Goal: Task Accomplishment & Management: Use online tool/utility

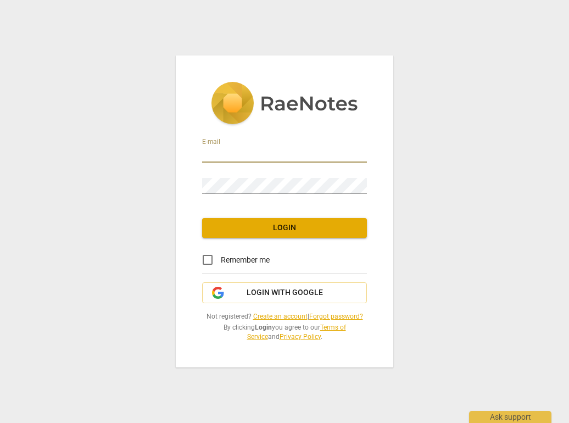
type input "[EMAIL_ADDRESS][DOMAIN_NAME]"
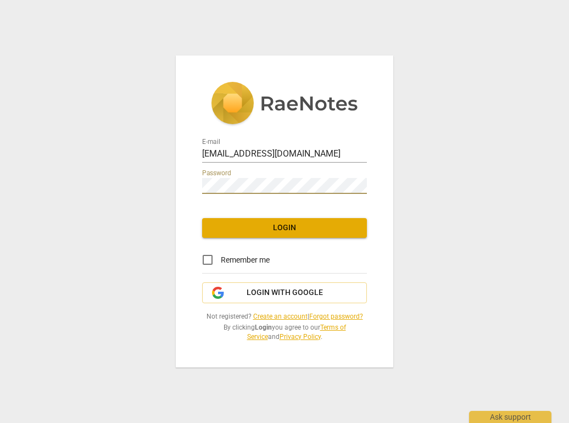
click at [290, 225] on span "Login" at bounding box center [284, 228] width 147 height 11
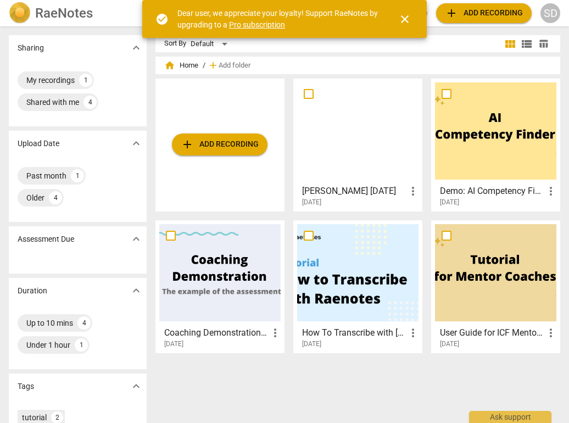
click at [352, 190] on h3 "[PERSON_NAME] [DATE]" at bounding box center [354, 191] width 104 height 13
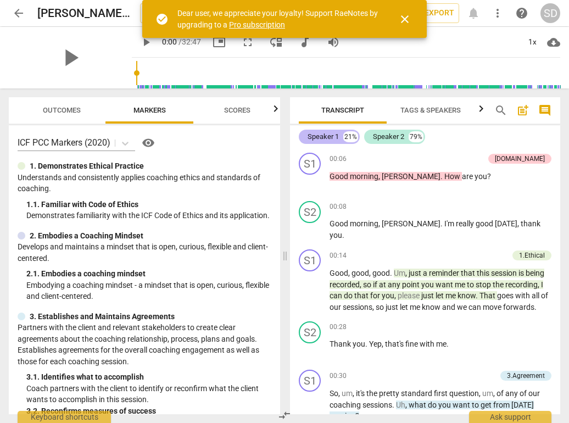
click at [330, 138] on div "Speaker 1" at bounding box center [323, 136] width 31 height 11
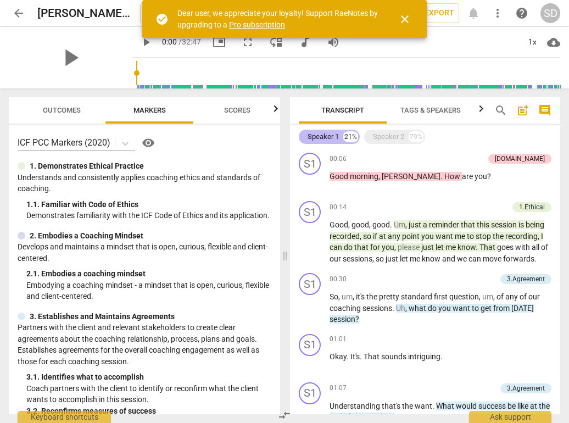
click at [330, 138] on div "Speaker 1" at bounding box center [323, 136] width 31 height 11
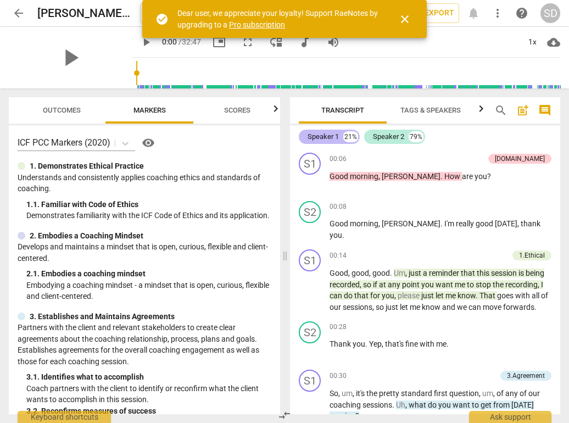
click at [330, 138] on div "Speaker 1" at bounding box center [323, 136] width 31 height 11
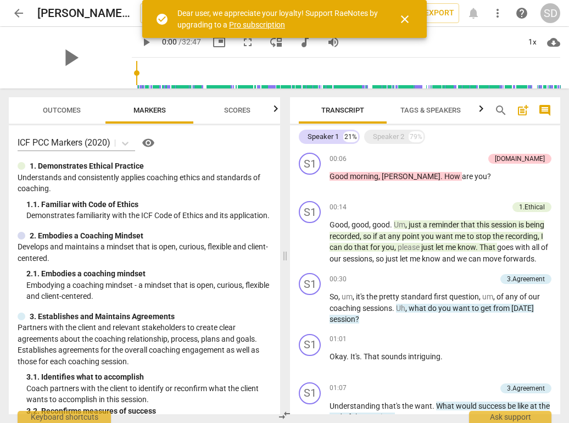
click at [441, 113] on span "Tags & Speakers" at bounding box center [431, 110] width 60 height 8
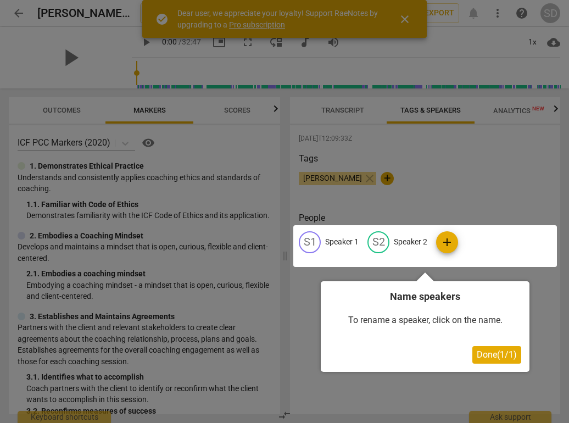
click at [424, 166] on div at bounding box center [284, 211] width 569 height 423
click at [494, 359] on button "Done ( 1 / 1 )" at bounding box center [497, 355] width 49 height 18
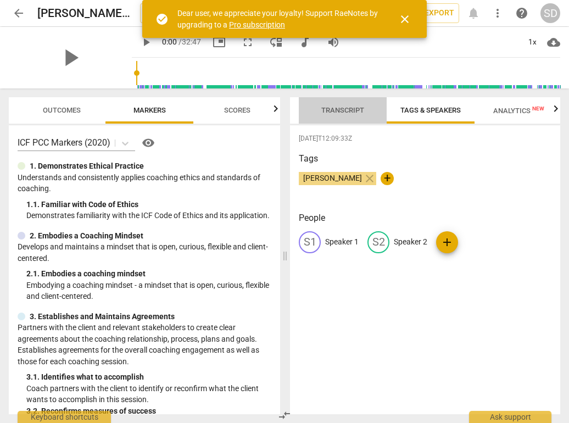
click at [353, 114] on span "Transcript" at bounding box center [342, 110] width 69 height 15
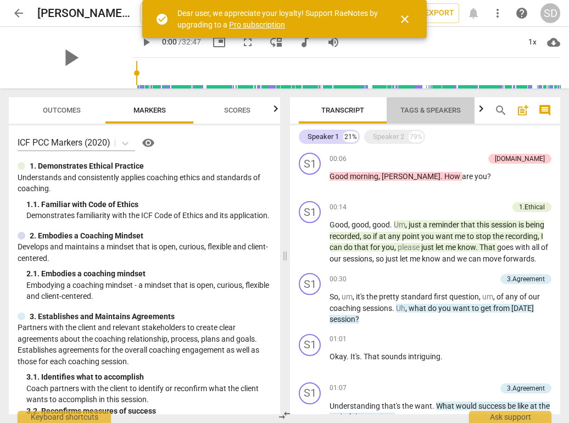
click at [415, 112] on span "Tags & Speakers" at bounding box center [431, 110] width 60 height 8
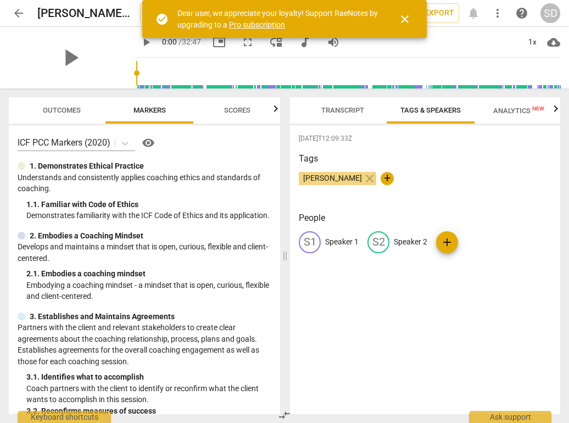
click at [334, 245] on p "Speaker 1" at bounding box center [342, 242] width 34 height 12
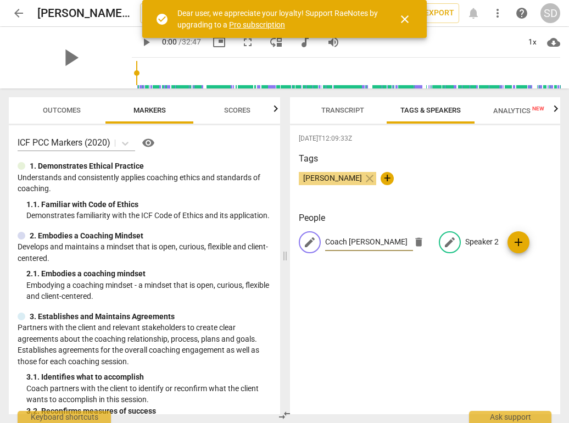
type input "Coach [PERSON_NAME]"
click at [487, 245] on p "Speaker 2" at bounding box center [482, 242] width 34 height 12
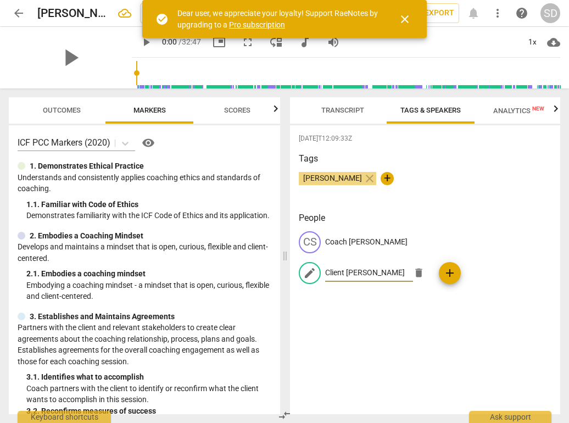
type input "Client [PERSON_NAME]"
click at [419, 343] on div "[DATE]T12:09:33Z Tags [PERSON_NAME] close + People CS Coach [PERSON_NAME] edit …" at bounding box center [425, 269] width 270 height 289
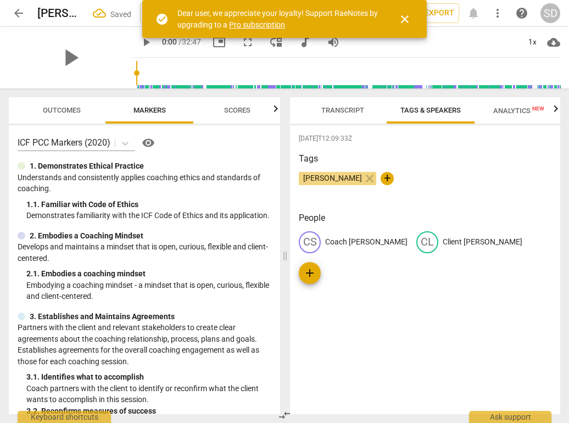
click at [344, 113] on span "Transcript" at bounding box center [342, 110] width 43 height 8
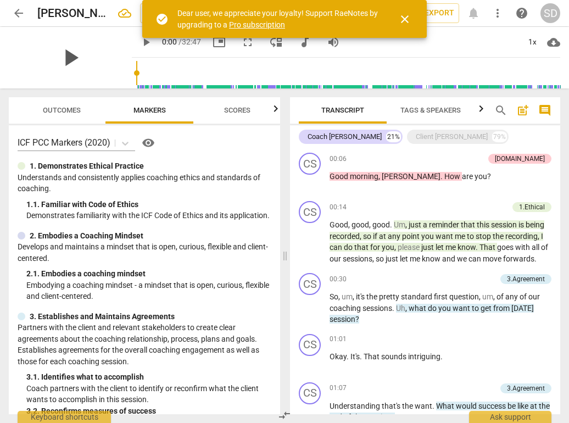
click at [64, 56] on span "play_arrow" at bounding box center [70, 57] width 29 height 29
click at [393, 225] on span "." at bounding box center [392, 224] width 4 height 9
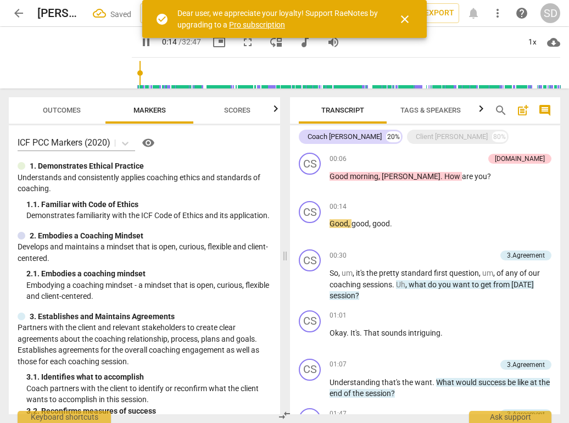
click at [140, 37] on span "pause" at bounding box center [146, 42] width 13 height 13
type input "15"
click at [454, 178] on p "Good morning , [PERSON_NAME] . How are you ?" at bounding box center [441, 177] width 222 height 12
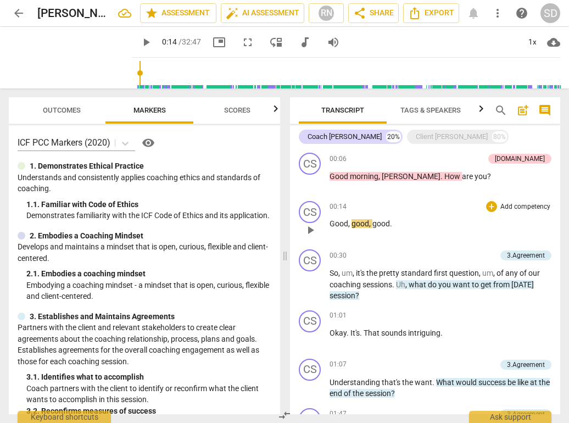
click at [329, 223] on div "play_arrow pause" at bounding box center [316, 230] width 28 height 14
click at [331, 224] on span "Good" at bounding box center [339, 223] width 19 height 9
click at [59, 110] on span "Outcomes" at bounding box center [62, 110] width 38 height 8
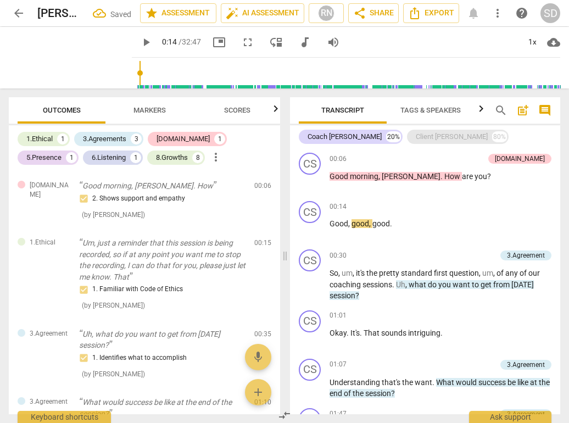
click at [421, 138] on div "Client [PERSON_NAME]" at bounding box center [452, 136] width 72 height 11
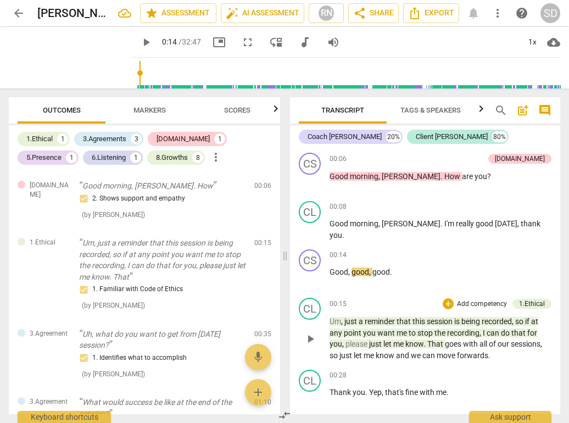
click at [330, 324] on span "Um" at bounding box center [336, 321] width 12 height 9
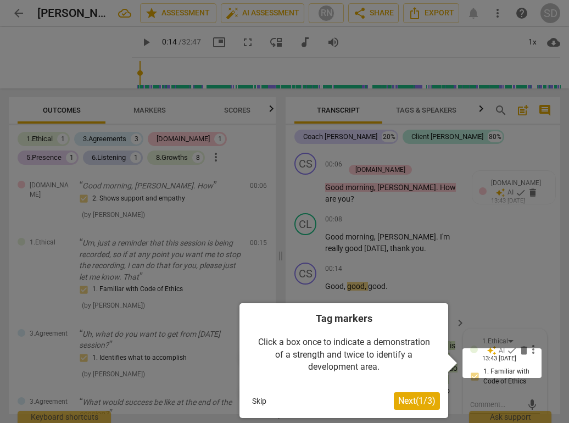
click at [415, 402] on span "Next ( 1 / 3 )" at bounding box center [416, 401] width 37 height 10
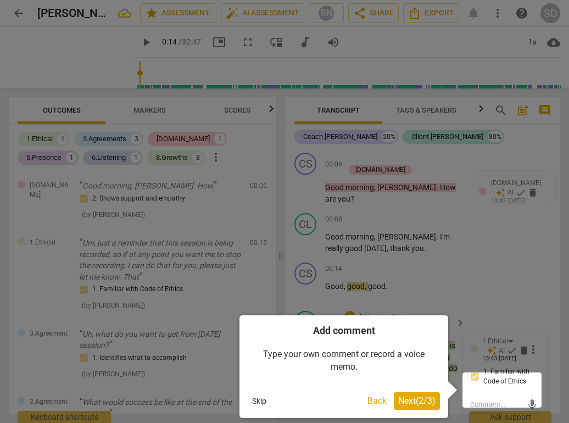
click at [415, 402] on span "Next ( 2 / 3 )" at bounding box center [416, 401] width 37 height 10
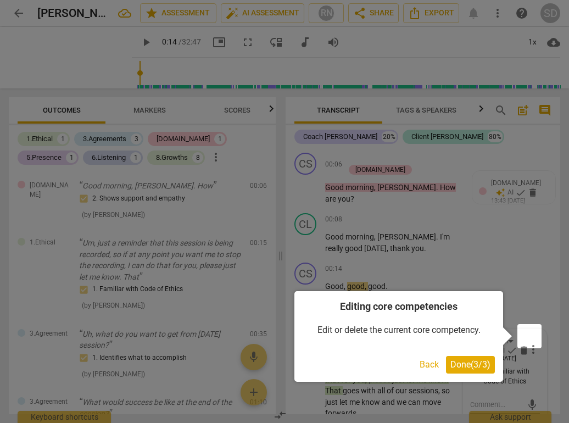
click at [469, 367] on span "Done ( 3 / 3 )" at bounding box center [471, 364] width 40 height 10
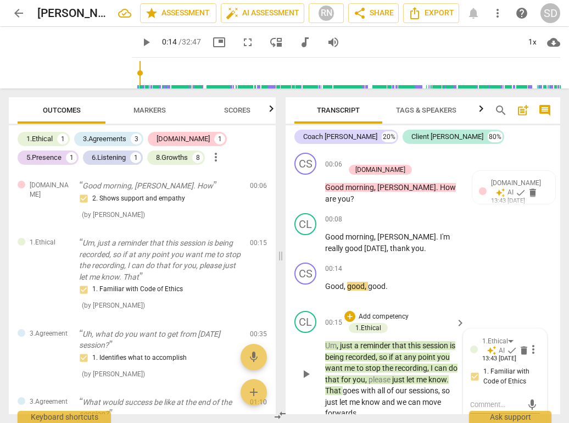
click at [321, 333] on div "play_arrow pause" at bounding box center [311, 374] width 28 height 83
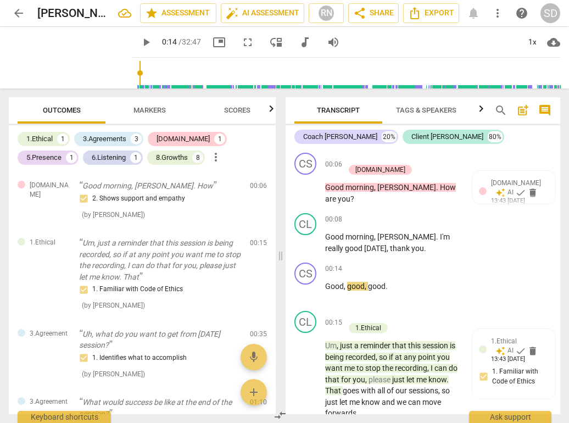
click at [328, 341] on span "Um" at bounding box center [331, 345] width 12 height 9
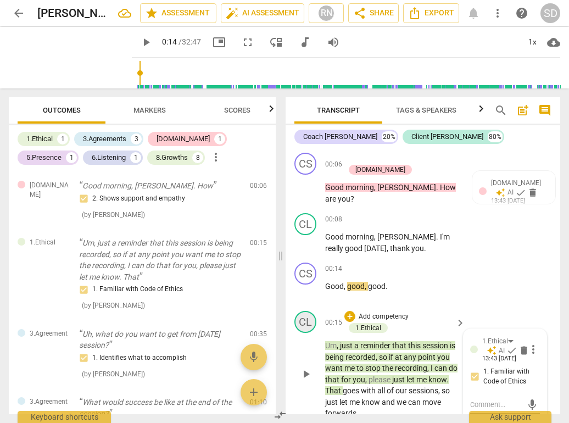
click at [309, 314] on div "CL" at bounding box center [306, 322] width 22 height 22
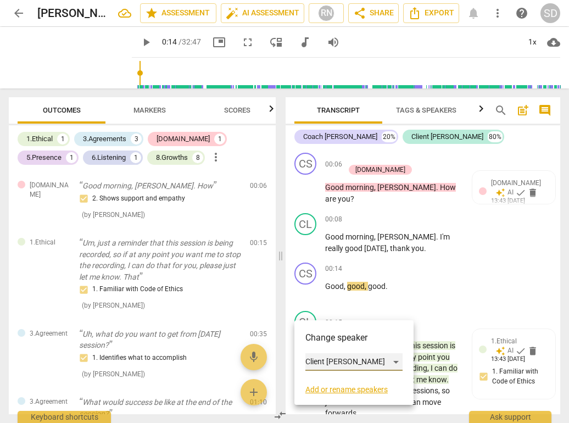
click at [379, 362] on div "Client [PERSON_NAME]" at bounding box center [354, 362] width 97 height 18
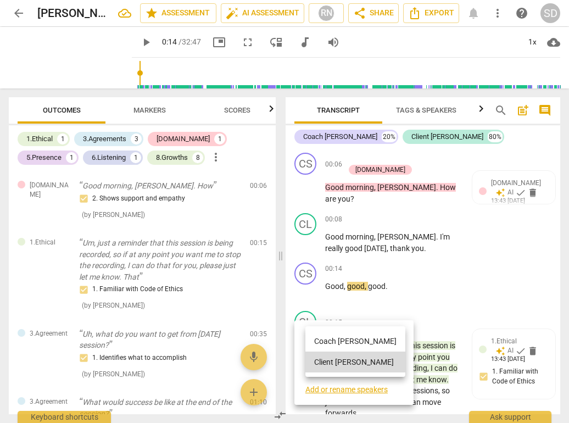
click at [370, 343] on li "Coach [PERSON_NAME]" at bounding box center [356, 341] width 100 height 21
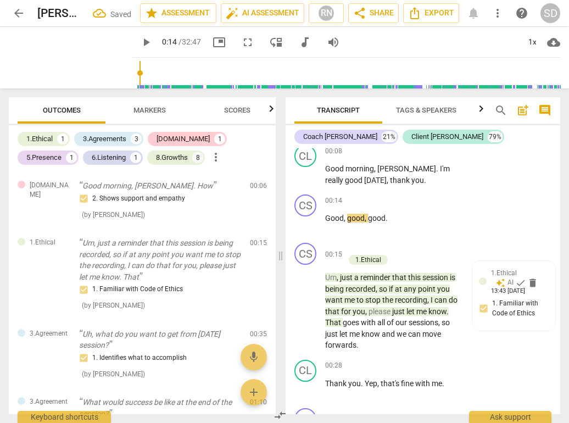
scroll to position [69, 0]
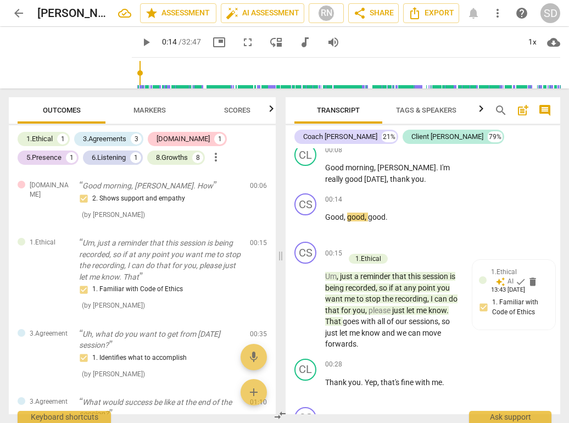
type input "0"
click at [519, 276] on span "check" at bounding box center [520, 281] width 11 height 11
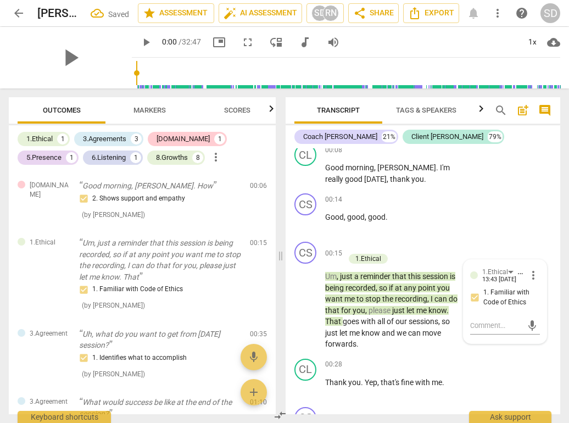
click at [496, 288] on span "1. Familiar with Code of Ethics" at bounding box center [510, 297] width 52 height 19
click at [484, 291] on input "1. Familiar with Code of Ethics" at bounding box center [475, 297] width 18 height 13
click at [496, 288] on span "1. Familiar with Code of Ethics" at bounding box center [510, 297] width 52 height 19
click at [484, 291] on input "1. Familiar with Code of Ethics" at bounding box center [475, 297] width 18 height 13
click at [496, 288] on span "1. Familiar with Code of Ethics" at bounding box center [510, 297] width 52 height 19
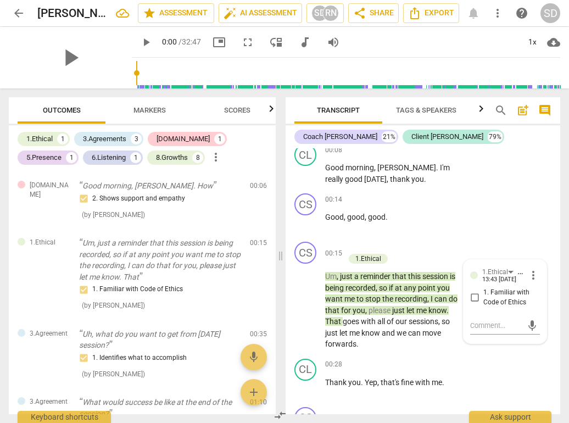
click at [484, 291] on input "1. Familiar with Code of Ethics" at bounding box center [475, 297] width 18 height 13
checkbox input "true"
click at [529, 269] on span "more_vert" at bounding box center [533, 275] width 13 height 13
click at [428, 336] on div at bounding box center [284, 211] width 569 height 423
click at [156, 110] on span "Markers" at bounding box center [150, 110] width 32 height 8
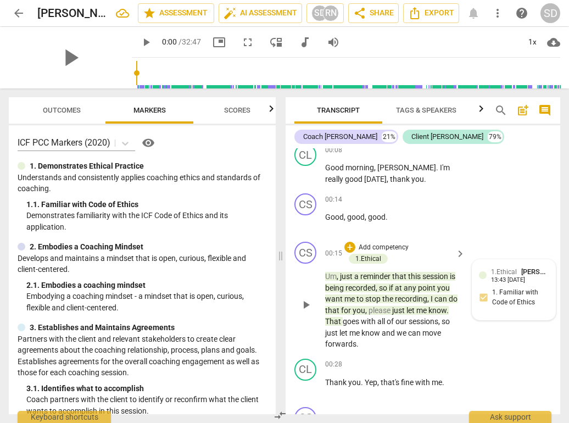
click at [528, 282] on div "1.Ethical [PERSON_NAME] 13:43 [DATE] 1. Familiar with Code of Ethics" at bounding box center [514, 290] width 70 height 47
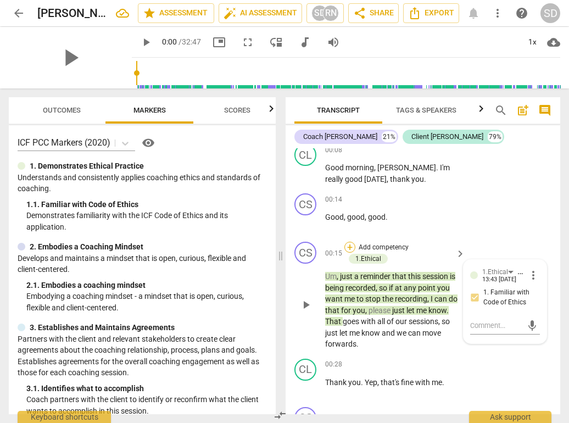
click at [350, 242] on div "+" at bounding box center [350, 247] width 11 height 11
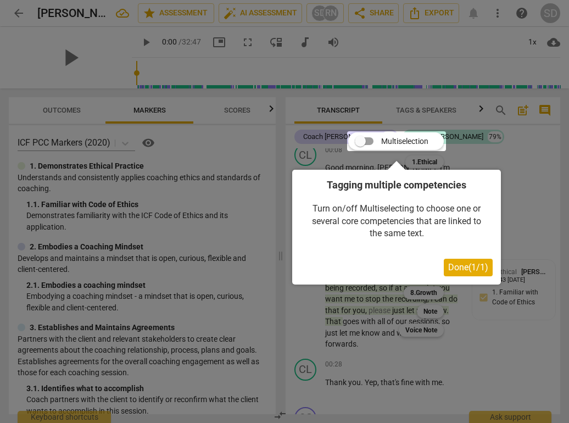
click at [463, 267] on span "Done ( 1 / 1 )" at bounding box center [468, 267] width 40 height 10
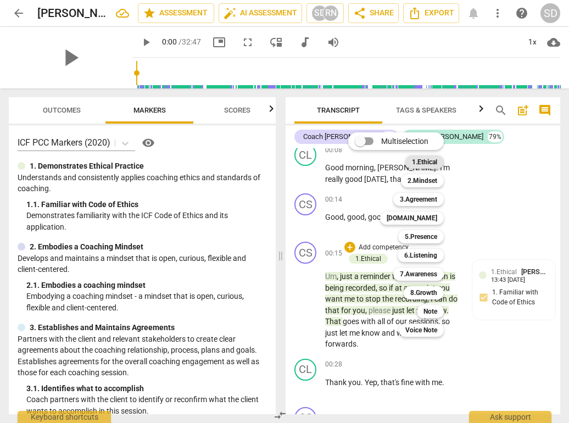
click at [428, 164] on b "1.Ethical" at bounding box center [424, 162] width 25 height 13
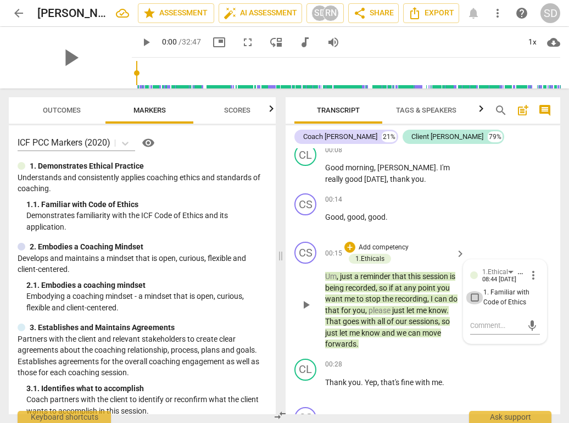
click at [473, 291] on input "1. Familiar with Code of Ethics" at bounding box center [475, 297] width 18 height 13
checkbox input "true"
click at [310, 309] on div "play_arrow pause" at bounding box center [311, 305] width 28 height 83
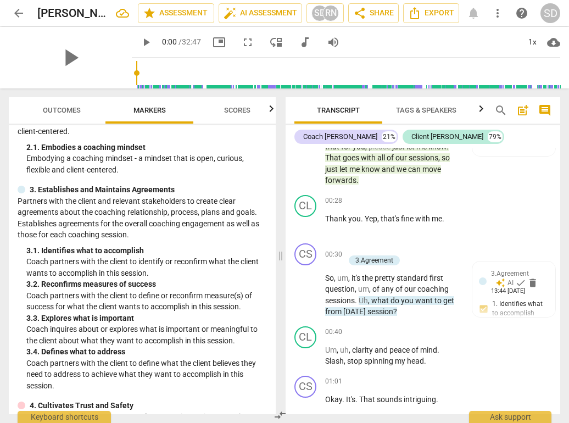
scroll to position [140, 0]
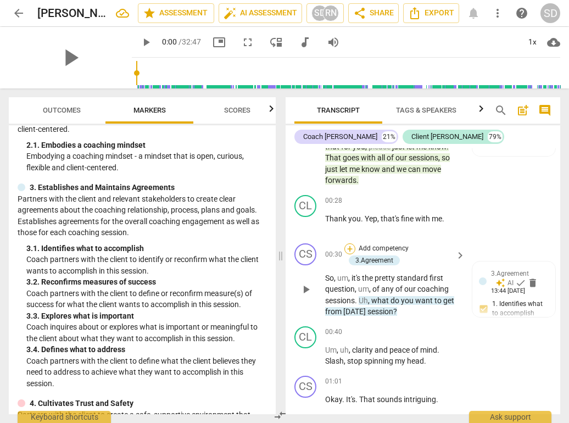
click at [352, 243] on div "+" at bounding box center [350, 248] width 11 height 11
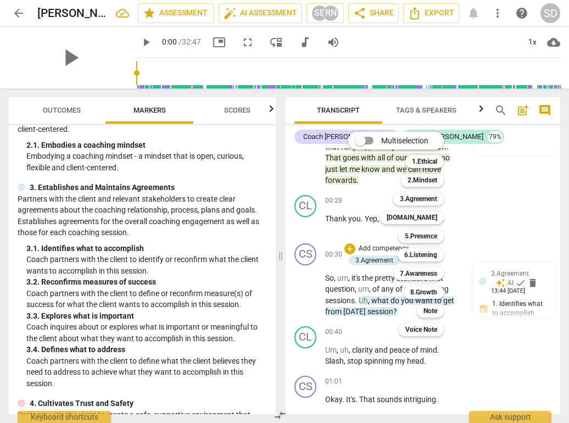
click at [370, 141] on input "Multiselection" at bounding box center [360, 140] width 26 height 26
checkbox input "true"
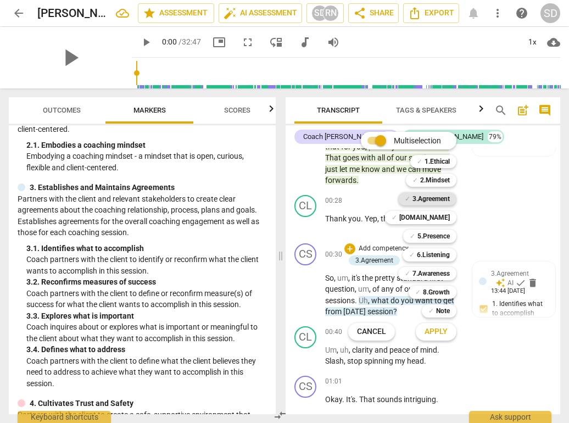
click at [431, 197] on b "3.Agreement" at bounding box center [431, 198] width 37 height 13
click at [505, 294] on div at bounding box center [284, 211] width 569 height 423
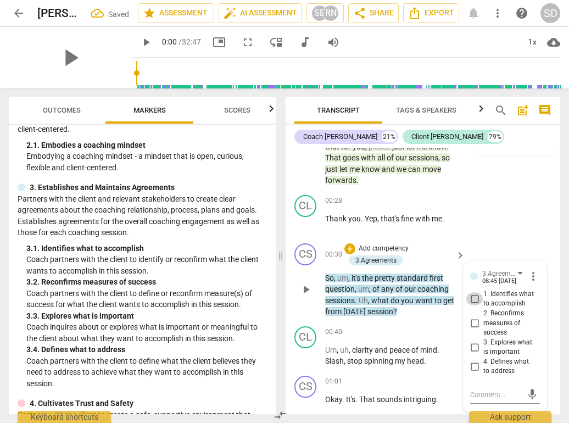
click at [473, 292] on input "1. Identifies what to accomplish" at bounding box center [475, 298] width 18 height 13
checkbox input "true"
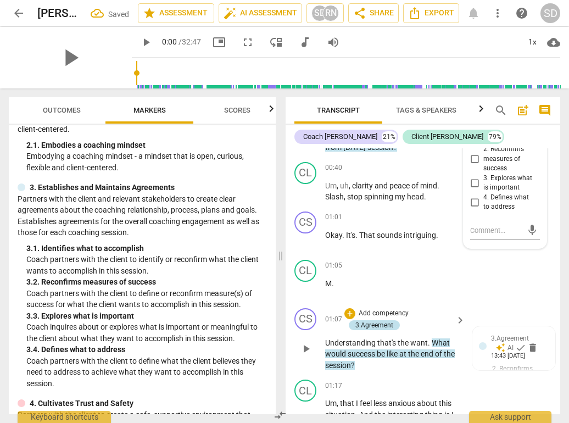
scroll to position [403, 0]
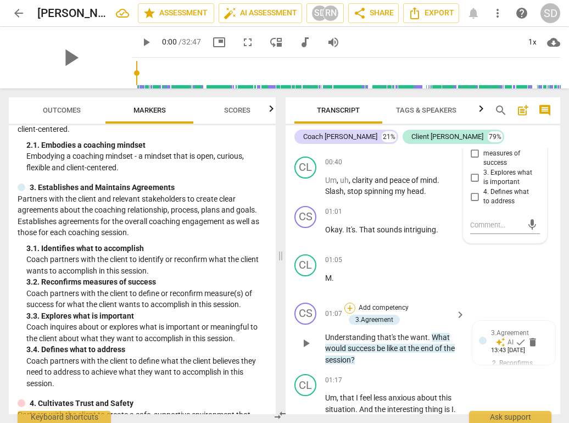
click at [351, 303] on div "+" at bounding box center [350, 308] width 11 height 11
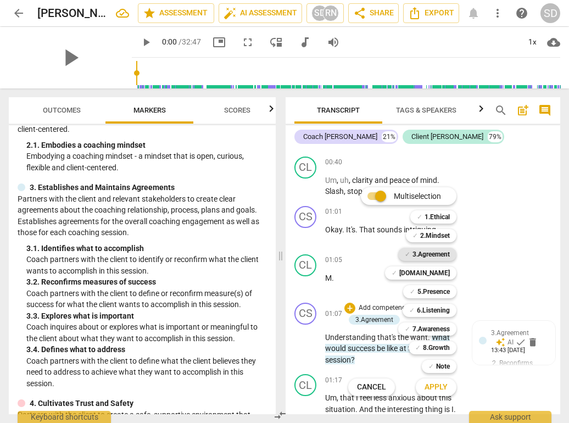
click at [431, 256] on b "3.Agreement" at bounding box center [431, 254] width 37 height 13
click at [502, 340] on div at bounding box center [284, 211] width 569 height 423
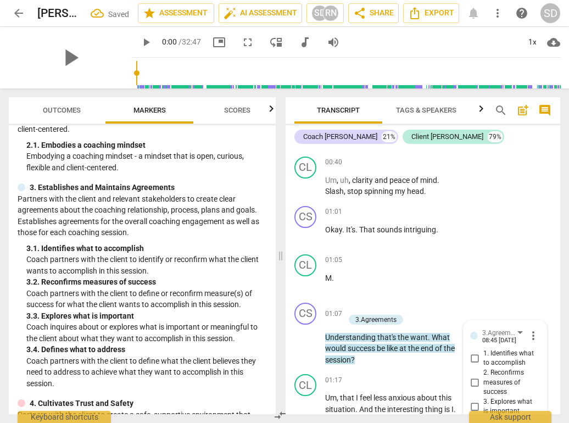
scroll to position [556, 0]
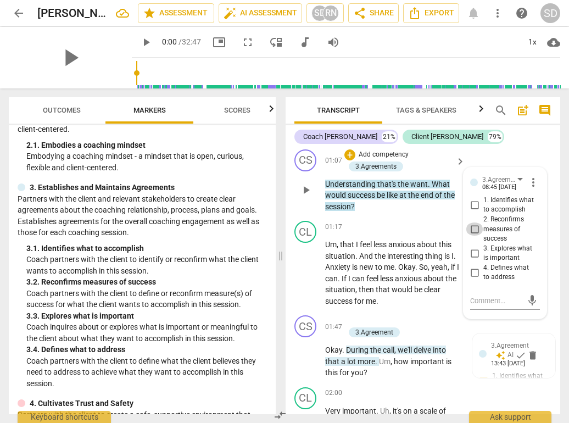
click at [473, 223] on input "2. Reconfirms measures of success" at bounding box center [475, 229] width 18 height 13
checkbox input "true"
click at [285, 326] on div "Transcript Tags & Speakers Analytics New search post_add comment Coach [PERSON_…" at bounding box center [425, 255] width 288 height 335
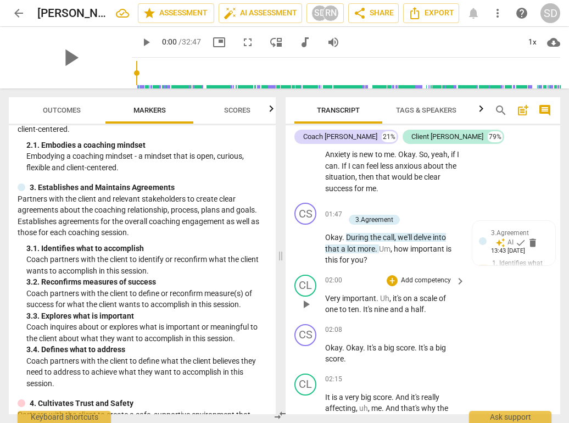
scroll to position [669, 0]
click at [353, 202] on div "+" at bounding box center [350, 207] width 11 height 11
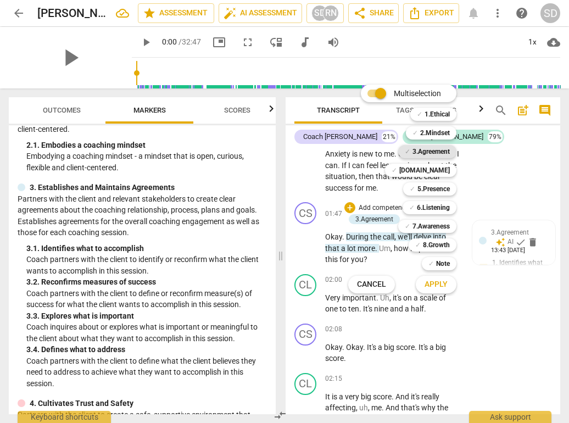
click at [437, 154] on b "3.Agreement" at bounding box center [431, 151] width 37 height 13
click at [439, 151] on b "3.Agreement" at bounding box center [431, 151] width 37 height 13
click at [498, 224] on div at bounding box center [284, 211] width 569 height 423
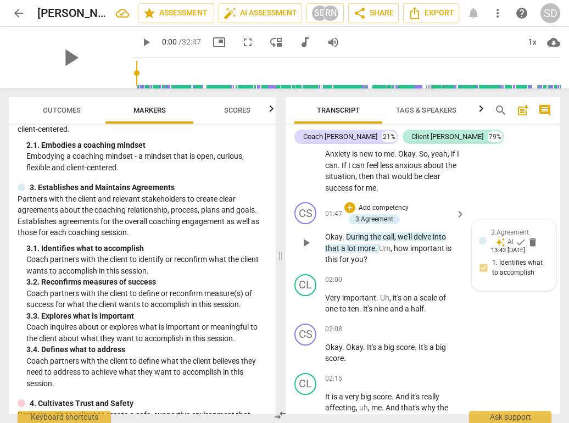
click at [503, 247] on div "3.Agreement auto_awesome AI check delete 13:43 [DATE] 1. Identifies what to acc…" at bounding box center [514, 255] width 70 height 57
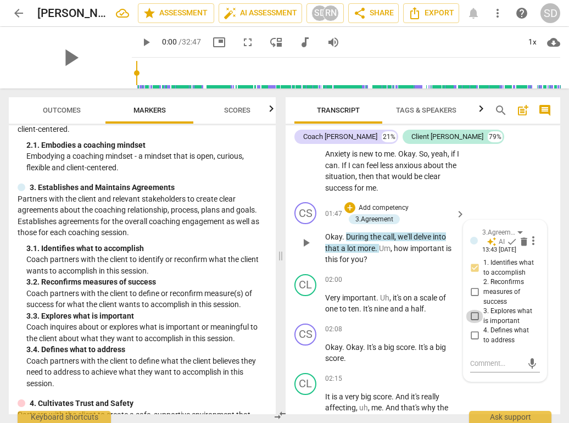
click at [474, 310] on input "3. Explores what is important" at bounding box center [475, 316] width 18 height 13
checkbox input "true"
click at [475, 262] on input "1. Identifies what to accomplish" at bounding box center [475, 268] width 18 height 13
checkbox input "false"
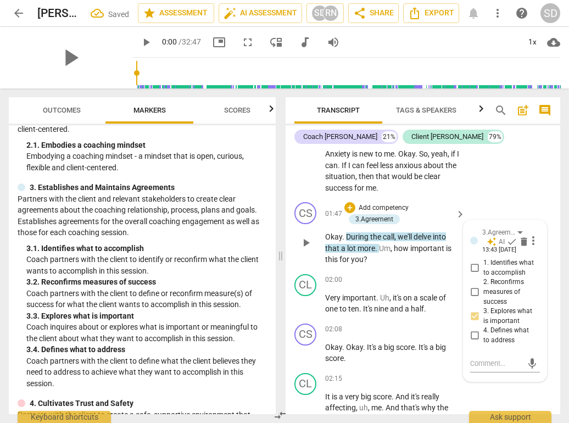
click at [292, 237] on div "CS play_arrow pause 01:47 + Add competency 3.Agreement keyboard_arrow_right Oka…" at bounding box center [423, 234] width 275 height 72
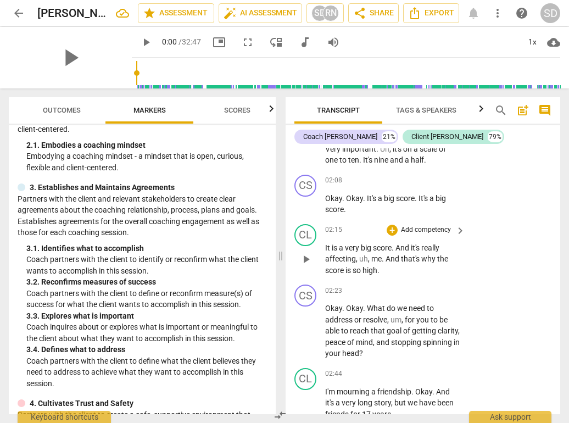
scroll to position [824, 0]
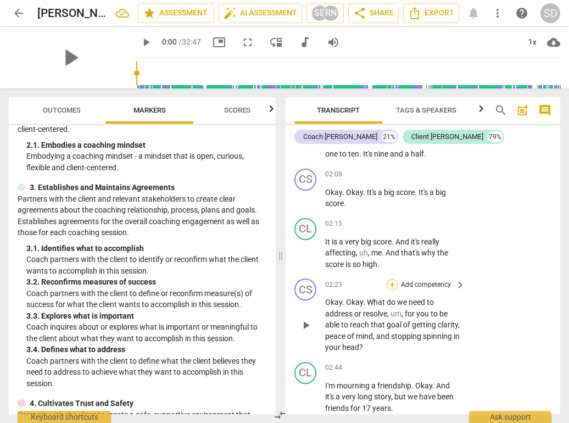
click at [391, 279] on div "+" at bounding box center [392, 284] width 11 height 11
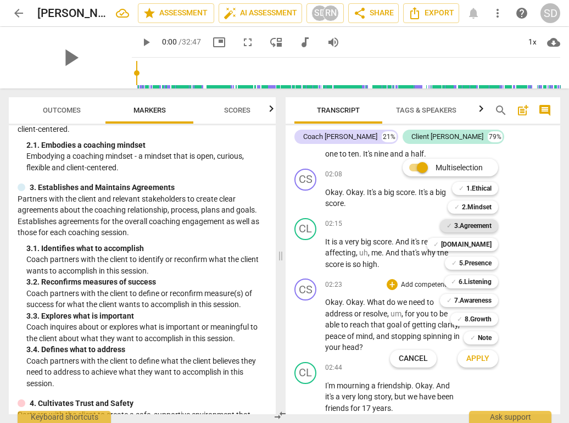
click at [472, 226] on b "3.Agreement" at bounding box center [472, 225] width 37 height 13
click at [475, 356] on span "Apply" at bounding box center [478, 358] width 23 height 11
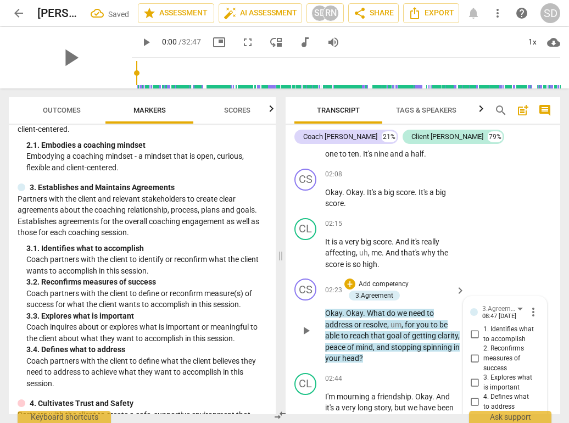
click at [473, 396] on input "4. Defines what to address" at bounding box center [475, 402] width 18 height 13
checkbox input "true"
click at [276, 308] on div "Outcomes Markers Scores ICF PCC Markers (2020) visibility 1. Demonstrates Ethic…" at bounding box center [140, 255] width 280 height 335
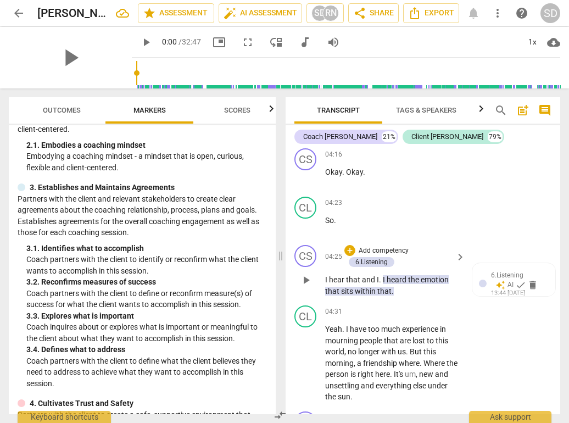
scroll to position [1492, 0]
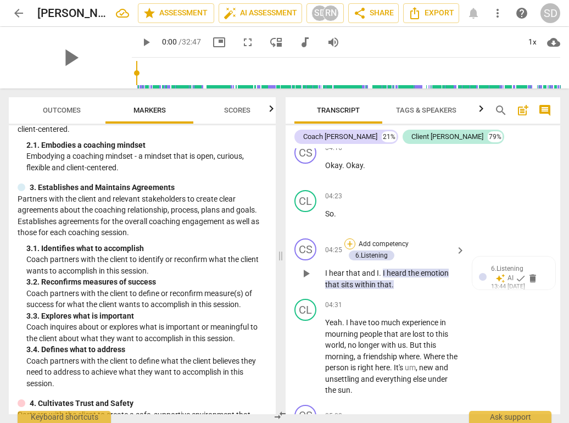
click at [351, 239] on div "+" at bounding box center [350, 244] width 11 height 11
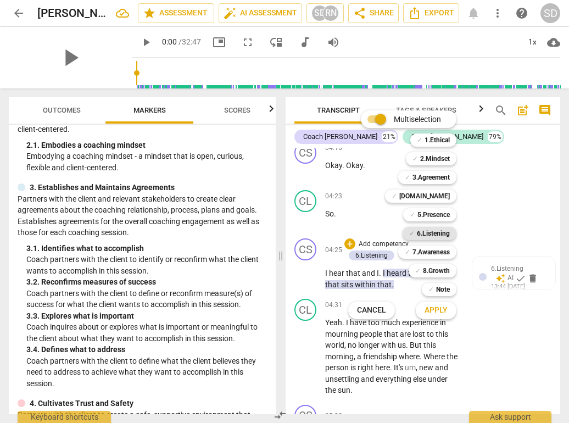
click at [435, 234] on b "6.Listening" at bounding box center [433, 233] width 33 height 13
click at [512, 244] on div at bounding box center [284, 211] width 569 height 423
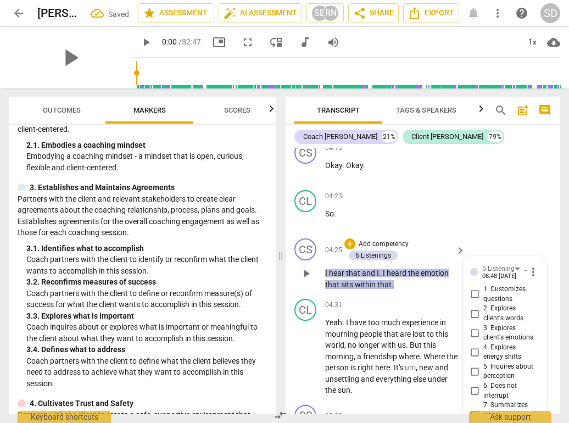
scroll to position [1495, 0]
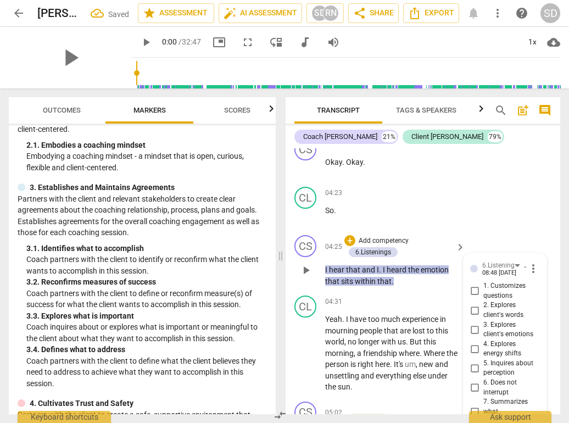
click at [512, 270] on div "08:48 [DATE]" at bounding box center [500, 273] width 34 height 7
click at [474, 323] on input "3. Explores client's emotions" at bounding box center [475, 329] width 18 height 13
checkbox input "true"
click at [144, 237] on div "3. Establishes and Maintains Agreements Partners with the client and relevant s…" at bounding box center [143, 285] width 250 height 207
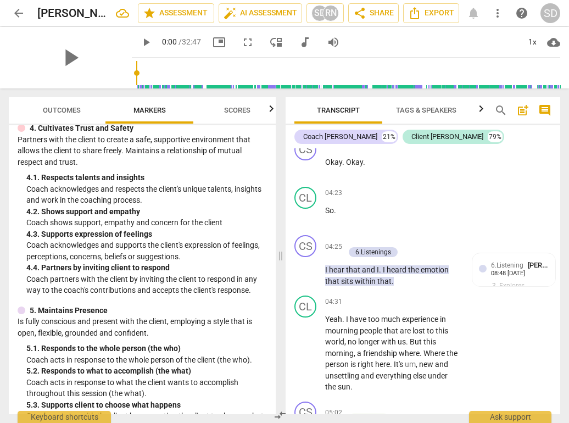
scroll to position [414, 0]
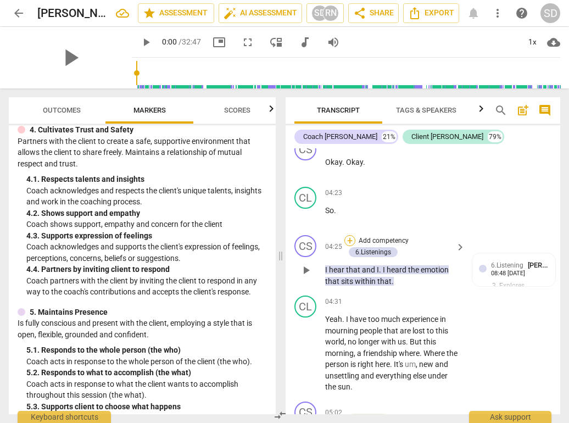
click at [348, 235] on div "+" at bounding box center [350, 240] width 11 height 11
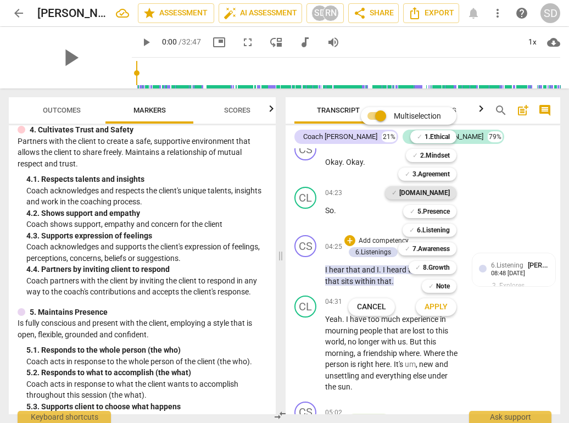
click at [440, 192] on b "[DOMAIN_NAME]" at bounding box center [425, 192] width 51 height 13
click at [498, 248] on div at bounding box center [284, 211] width 569 height 423
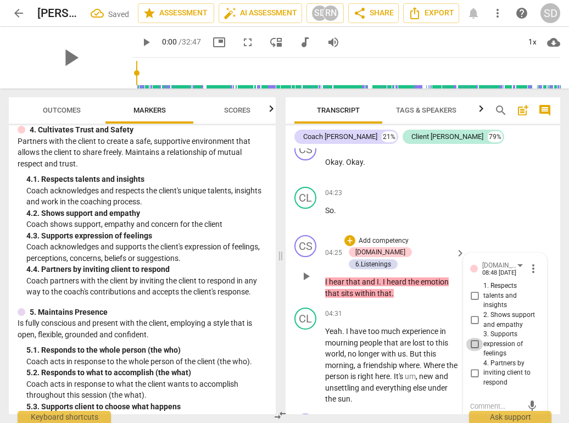
click at [473, 338] on input "3. Supports expression of feelings" at bounding box center [475, 344] width 18 height 13
checkbox input "true"
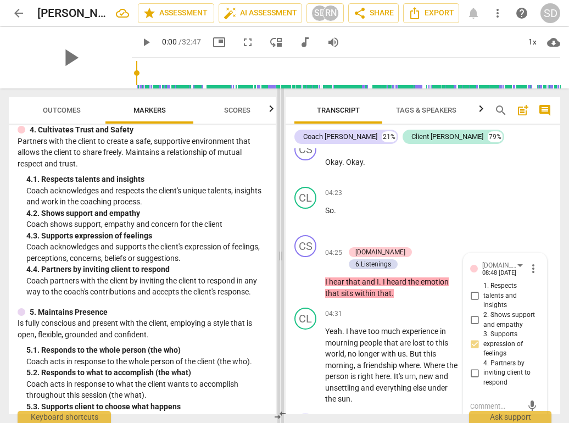
click at [280, 228] on span at bounding box center [281, 255] width 7 height 335
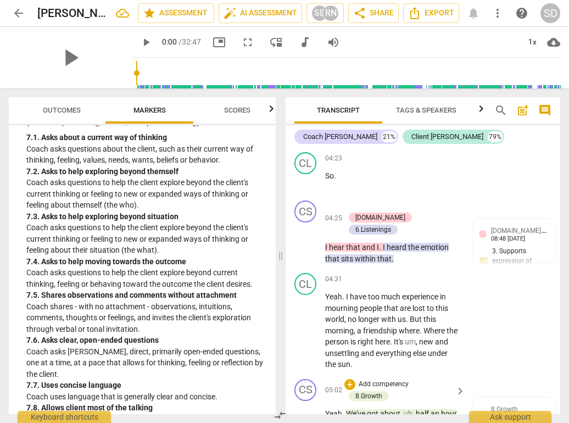
scroll to position [1528, 0]
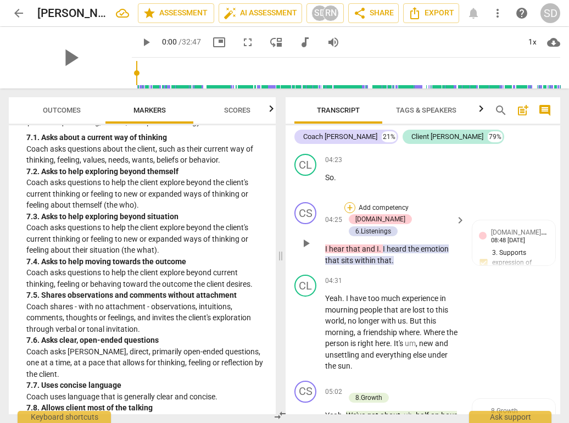
click at [351, 202] on div "+" at bounding box center [350, 207] width 11 height 11
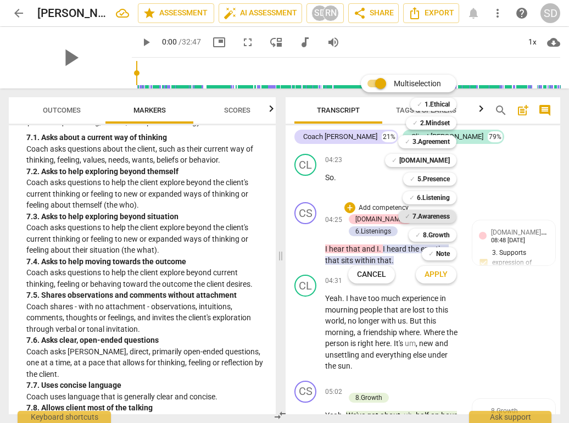
click at [437, 218] on b "7.Awareness" at bounding box center [431, 216] width 37 height 13
click at [525, 211] on div at bounding box center [284, 211] width 569 height 423
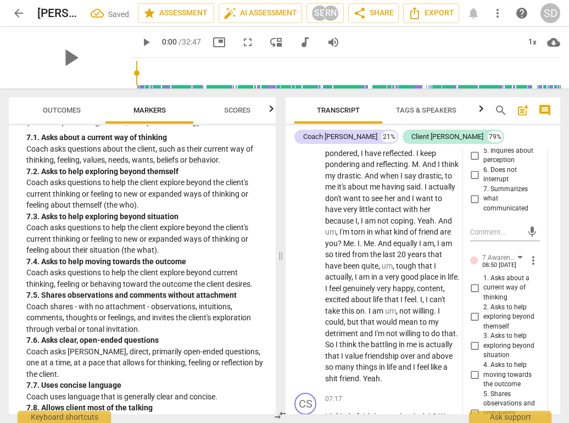
scroll to position [1885, 0]
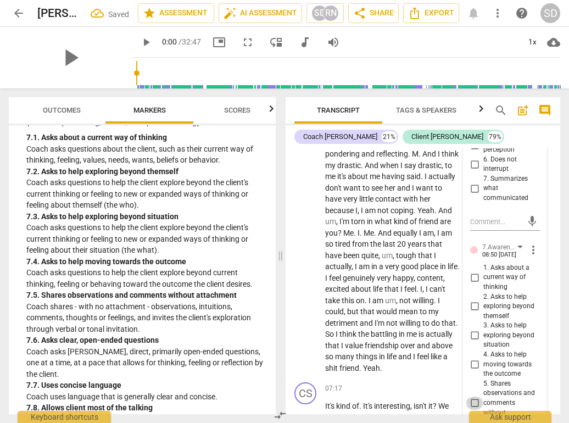
click at [472, 397] on input "5. Shares observations and comments without attachment" at bounding box center [475, 403] width 18 height 13
checkbox input "true"
click at [224, 223] on p "Coach asks questions to help the client explore beyond the client's current thi…" at bounding box center [146, 239] width 241 height 34
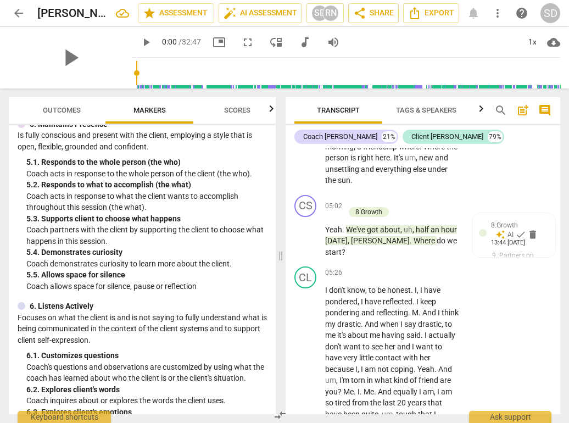
scroll to position [600, 0]
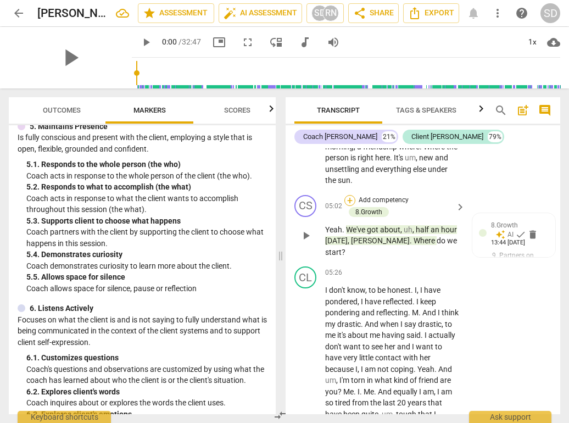
click at [350, 195] on div "+" at bounding box center [350, 200] width 11 height 11
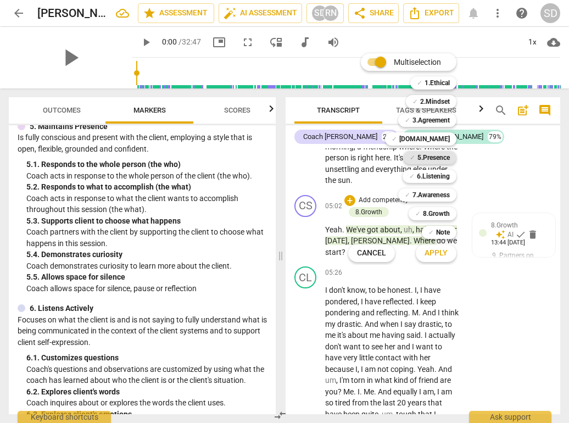
click at [425, 158] on b "5.Presence" at bounding box center [434, 157] width 32 height 13
click at [513, 191] on div at bounding box center [284, 211] width 569 height 423
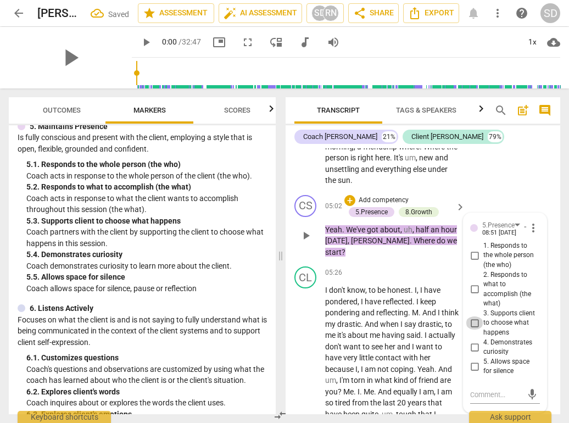
click at [472, 317] on input "3. Supports client to choose what happens" at bounding box center [475, 323] width 18 height 13
checkbox input "true"
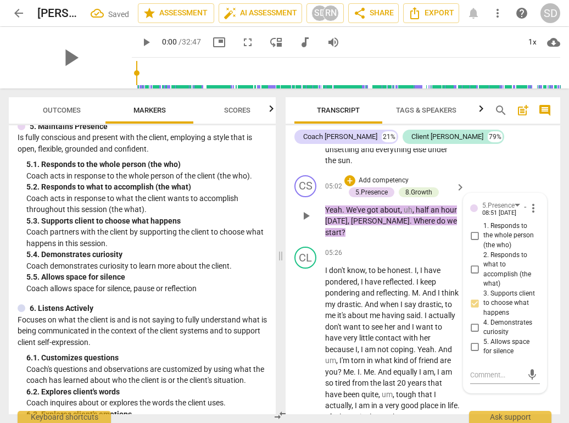
scroll to position [1727, 0]
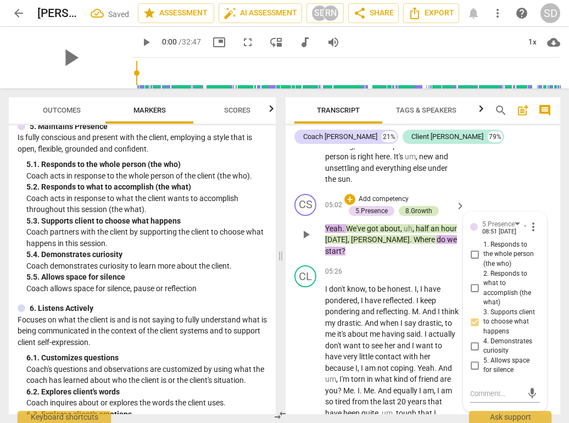
click at [421, 206] on div "8.Growth" at bounding box center [419, 211] width 27 height 10
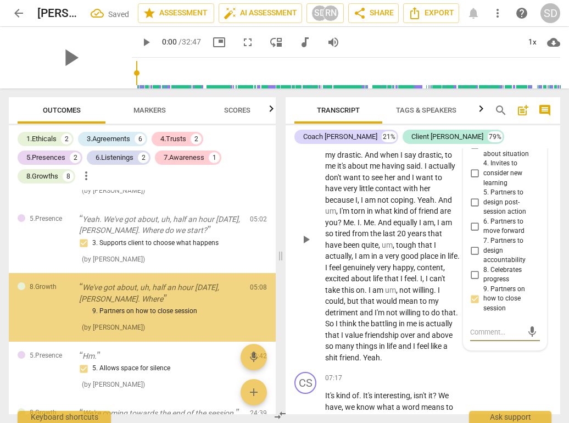
scroll to position [951, 0]
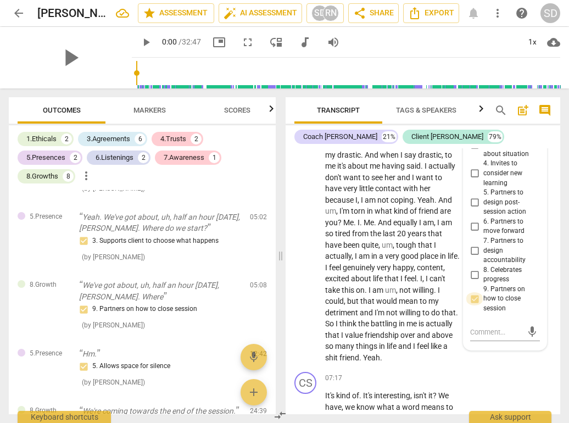
click at [473, 292] on input "9. Partners on how to close session" at bounding box center [475, 298] width 18 height 13
checkbox input "false"
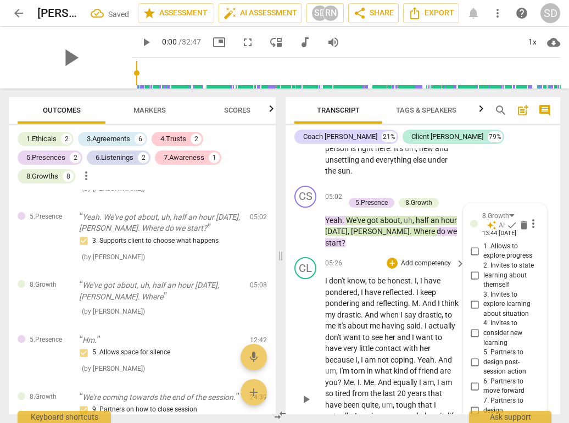
scroll to position [1732, 0]
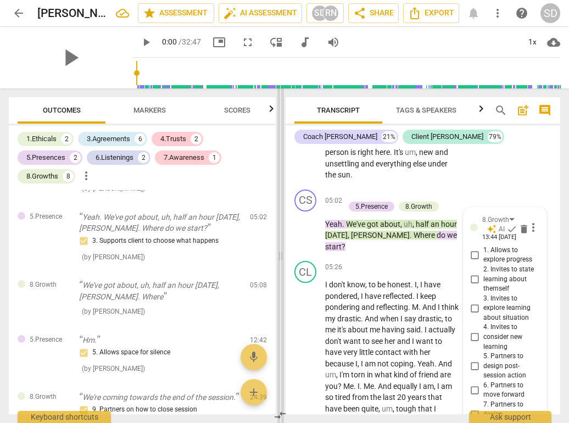
click at [279, 230] on span at bounding box center [281, 255] width 7 height 335
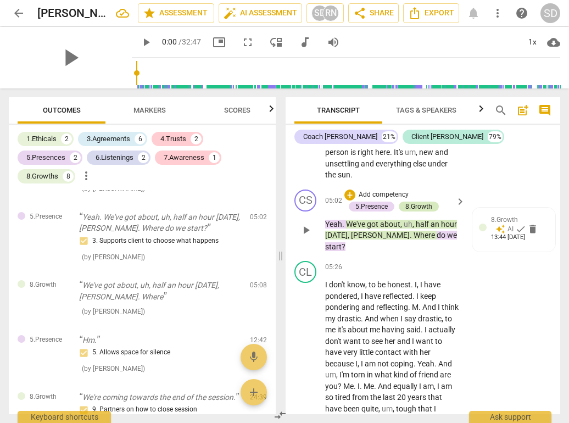
click at [418, 202] on div "8.Growth" at bounding box center [419, 207] width 27 height 10
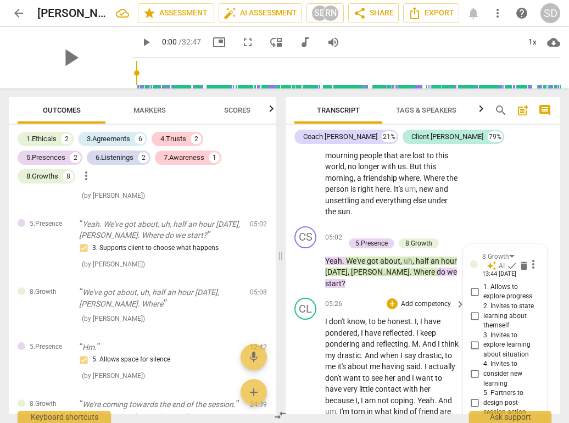
scroll to position [1702, 0]
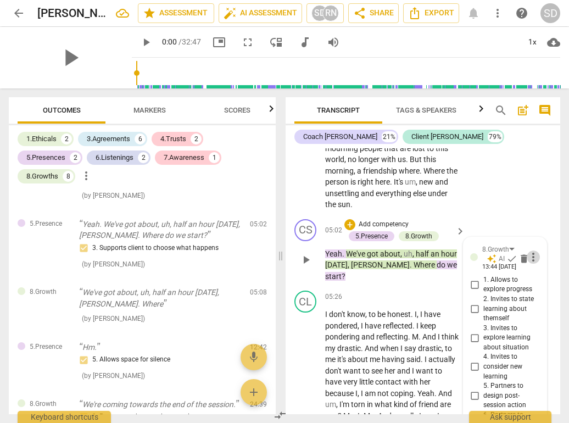
click at [531, 251] on span "more_vert" at bounding box center [533, 257] width 13 height 13
click at [537, 232] on li "Delete" at bounding box center [541, 235] width 38 height 21
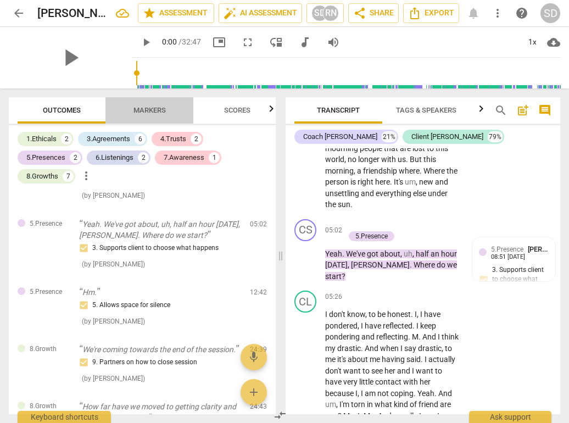
click at [154, 110] on span "Markers" at bounding box center [150, 110] width 32 height 8
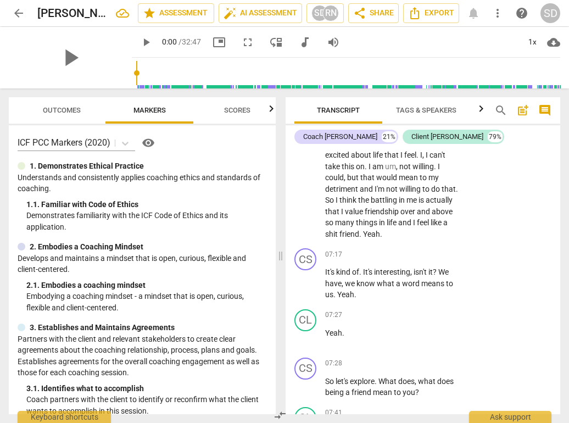
scroll to position [2020, 0]
drag, startPoint x: 394, startPoint y: 302, endPoint x: 444, endPoint y: 343, distance: 64.8
click at [444, 343] on div "CS play_arrow pause 00:06 + Add competency [DOMAIN_NAME] keyboard_arrow_right G…" at bounding box center [423, 281] width 275 height 266
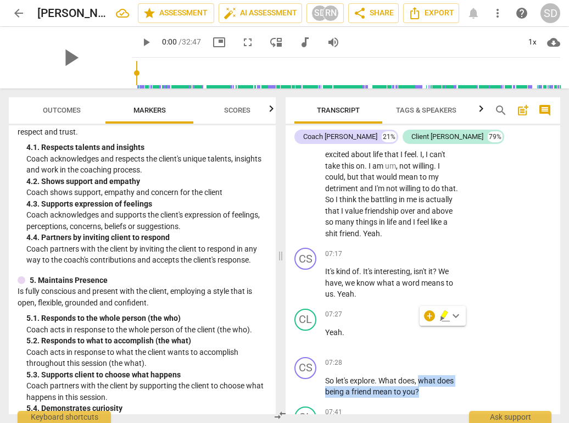
scroll to position [447, 0]
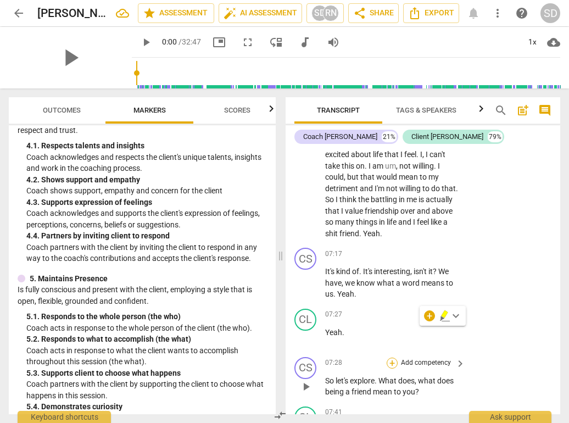
click at [391, 358] on div "+" at bounding box center [392, 363] width 11 height 11
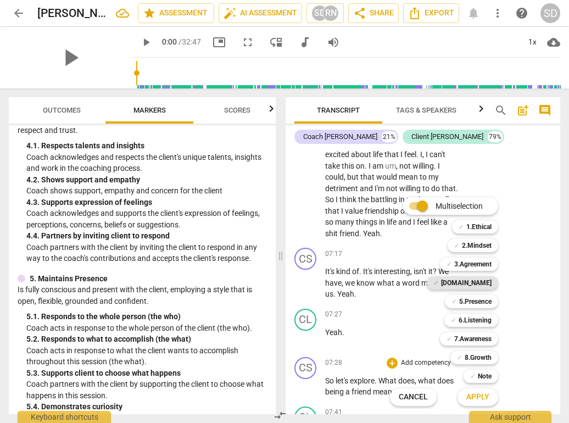
click at [468, 284] on div "✓ [DOMAIN_NAME]" at bounding box center [462, 282] width 71 height 13
click at [476, 396] on span "Apply" at bounding box center [478, 397] width 23 height 11
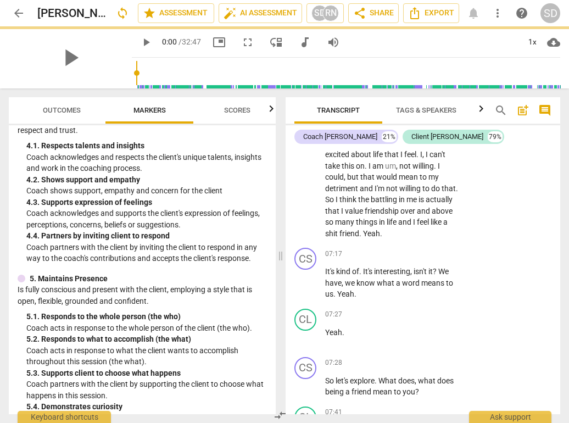
scroll to position [2210, 0]
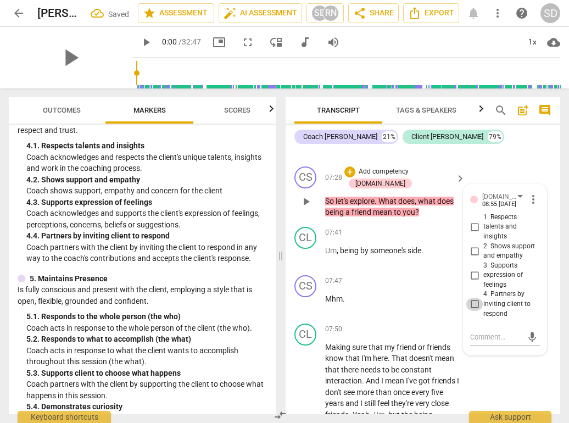
click at [473, 298] on input "4. Partners by inviting client to respond" at bounding box center [475, 304] width 18 height 13
checkbox input "true"
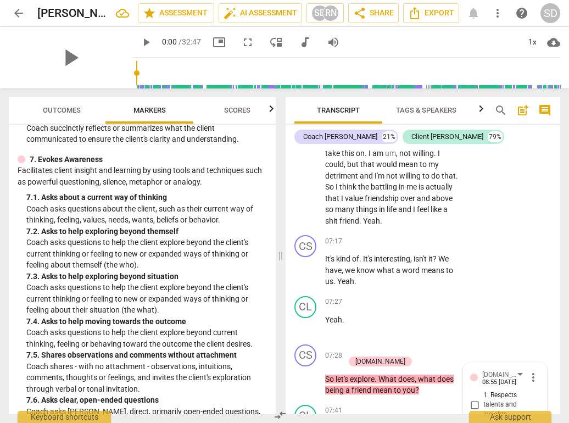
scroll to position [1023, 0]
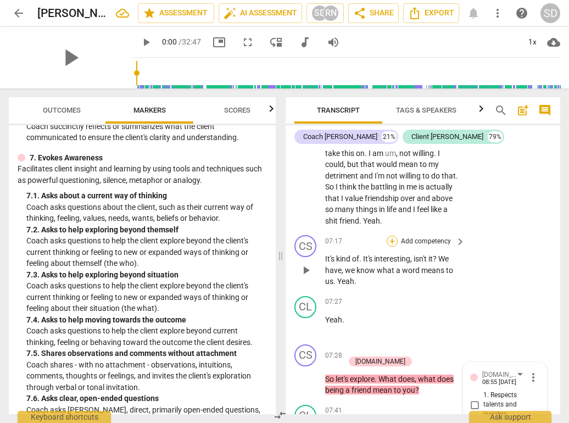
click at [390, 236] on div "+" at bounding box center [392, 241] width 11 height 11
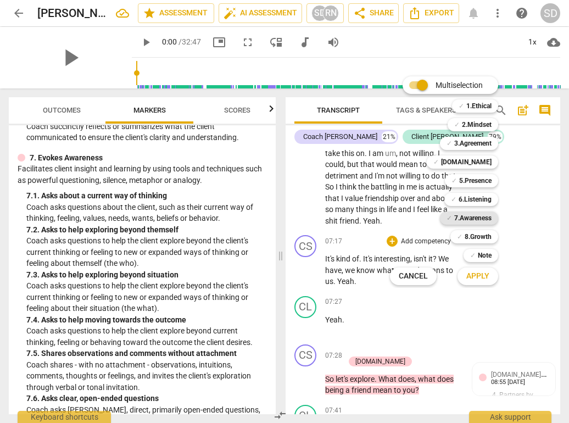
click at [481, 217] on b "7.Awareness" at bounding box center [472, 218] width 37 height 13
click at [477, 276] on span "Apply" at bounding box center [478, 276] width 23 height 11
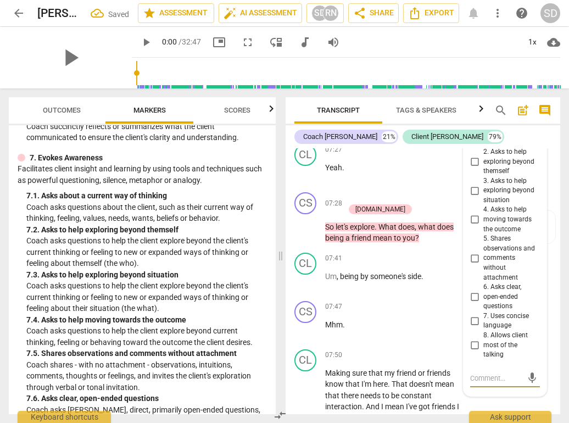
scroll to position [2189, 0]
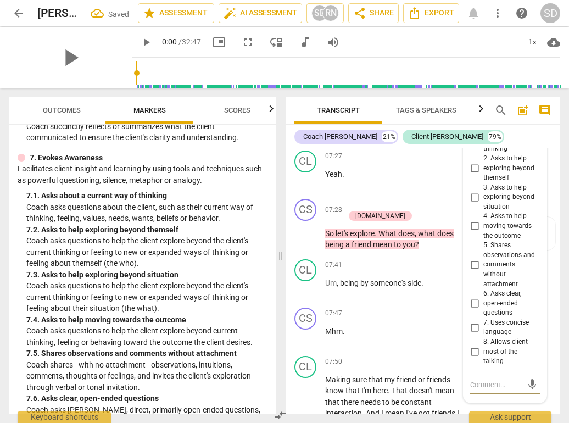
click at [474, 258] on input "5. Shares observations and comments without attachment" at bounding box center [475, 264] width 18 height 13
click at [475, 258] on input "5. Shares observations and comments without attachment" at bounding box center [475, 264] width 18 height 13
checkbox input "true"
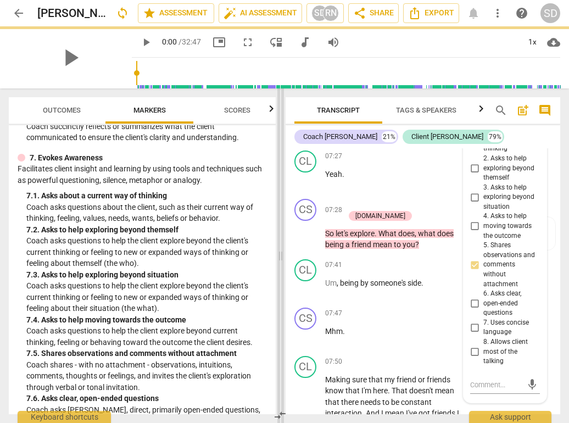
click at [280, 223] on span at bounding box center [281, 255] width 7 height 335
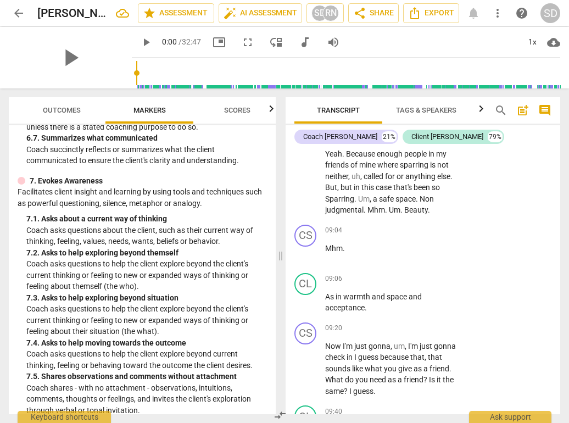
scroll to position [1004, 0]
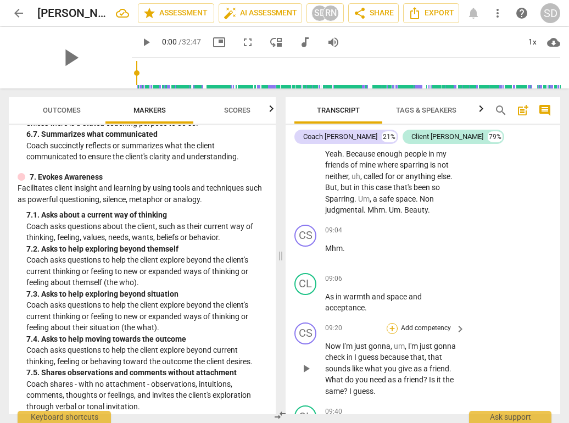
click at [391, 323] on div "+" at bounding box center [392, 328] width 11 height 11
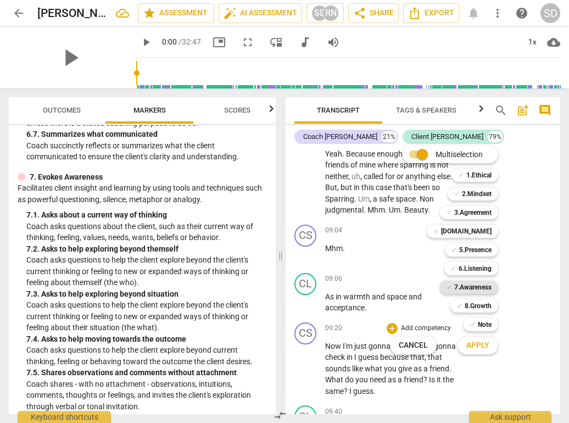
click at [473, 287] on b "7.Awareness" at bounding box center [472, 287] width 37 height 13
click at [483, 346] on span "Apply" at bounding box center [478, 345] width 23 height 11
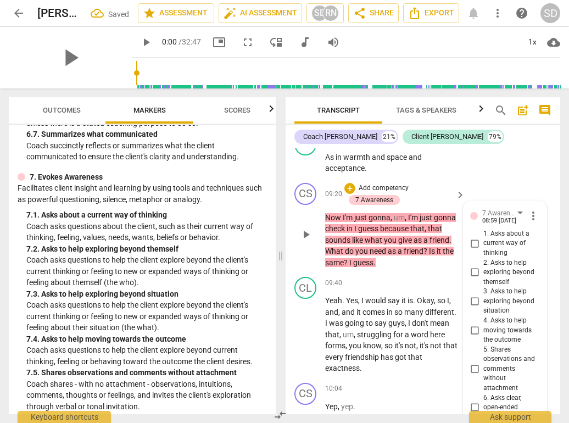
scroll to position [2679, 0]
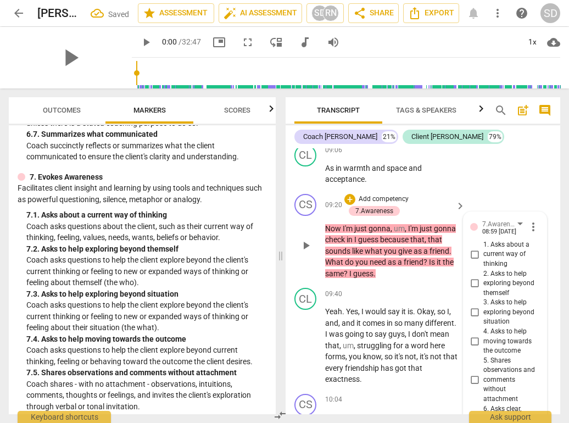
click at [474, 248] on input "1. Asks about a current way of thinking" at bounding box center [475, 254] width 18 height 13
checkbox input "true"
click at [282, 302] on span at bounding box center [281, 255] width 7 height 335
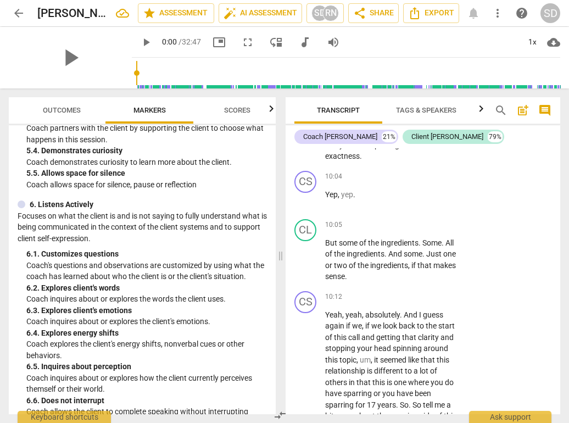
scroll to position [705, 0]
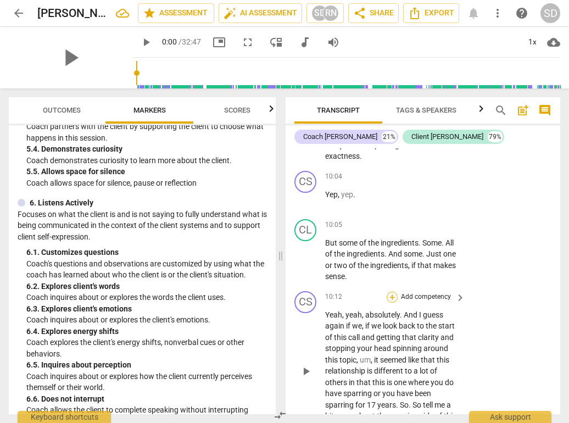
click at [391, 292] on div "+" at bounding box center [392, 297] width 11 height 11
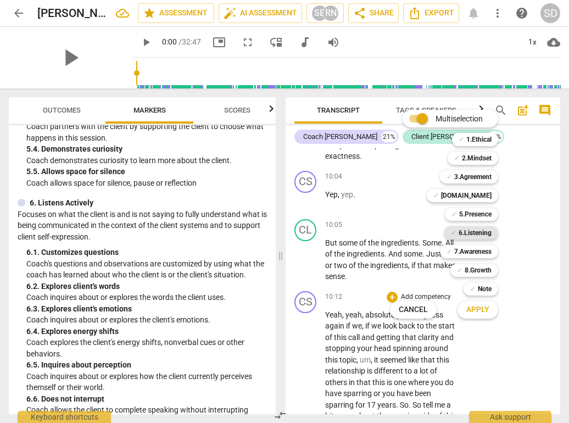
click at [472, 231] on b "6.Listening" at bounding box center [475, 232] width 33 height 13
click at [484, 312] on span "Apply" at bounding box center [478, 309] width 23 height 11
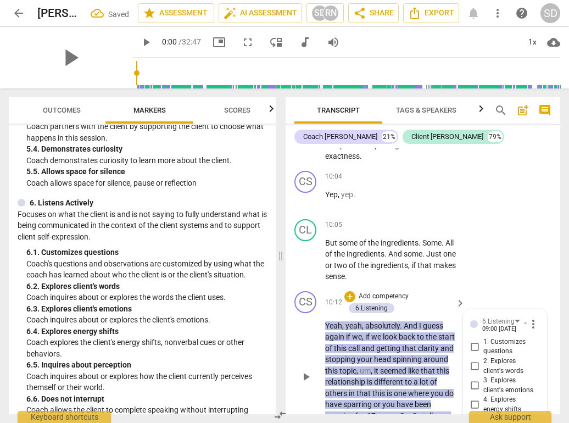
scroll to position [2904, 0]
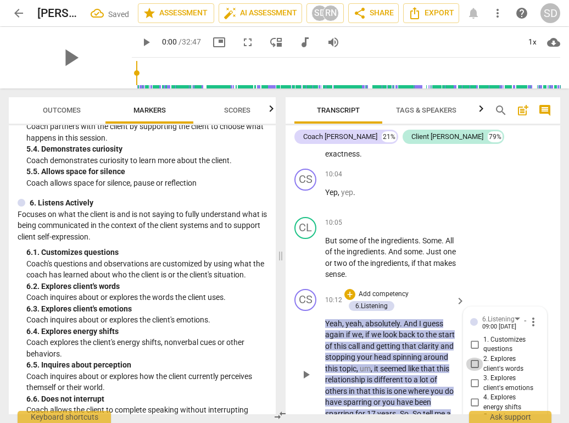
click at [470, 358] on input "2. Explores client's words" at bounding box center [475, 364] width 18 height 13
checkbox input "true"
click at [283, 291] on span at bounding box center [281, 255] width 7 height 335
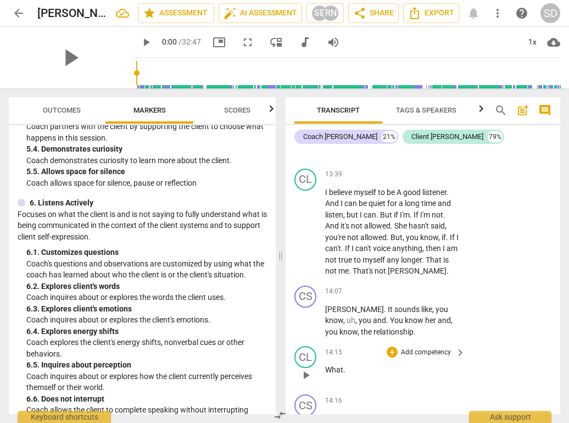
scroll to position [4237, 0]
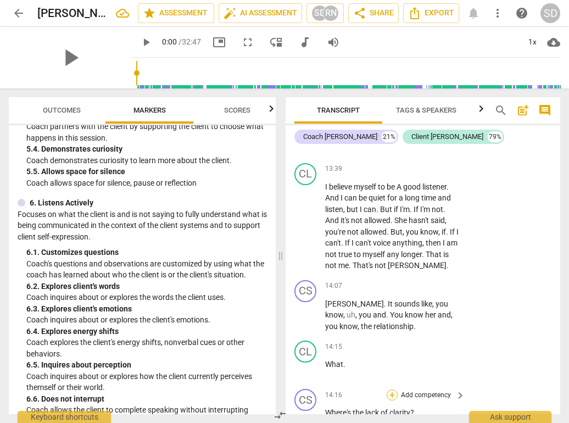
click at [389, 390] on div "+" at bounding box center [392, 395] width 11 height 11
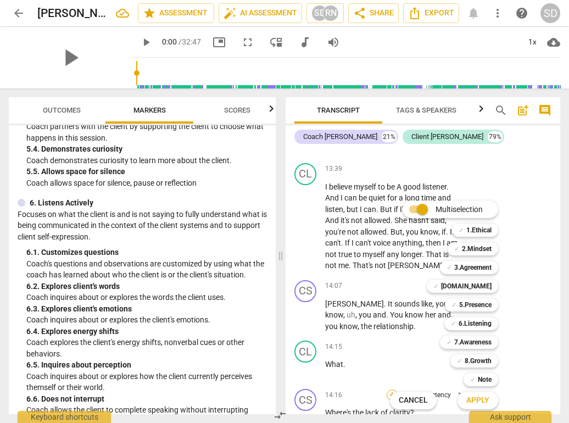
click at [389, 305] on div "Multiselection m ✓ 1.Ethical 1 ✓ 2.Mindset 2 ✓ 3.Agreement 3 ✓ [DOMAIN_NAME] 4 …" at bounding box center [453, 305] width 134 height 214
click at [369, 304] on div at bounding box center [284, 211] width 569 height 423
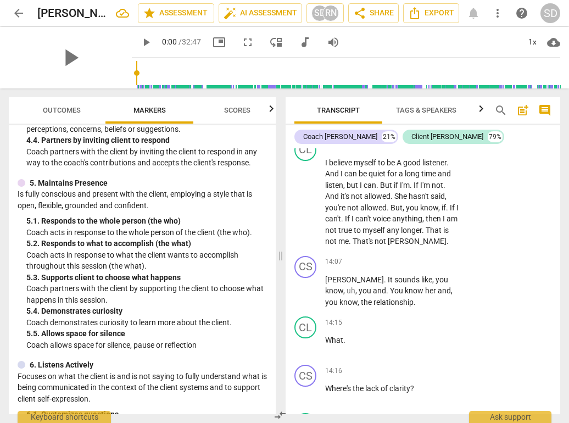
scroll to position [536, 0]
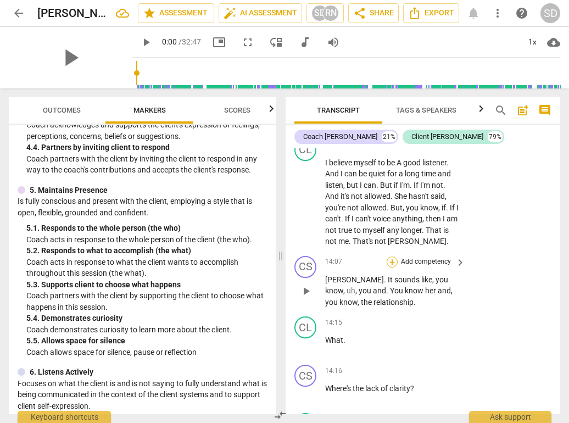
click at [392, 257] on div "+" at bounding box center [392, 262] width 11 height 11
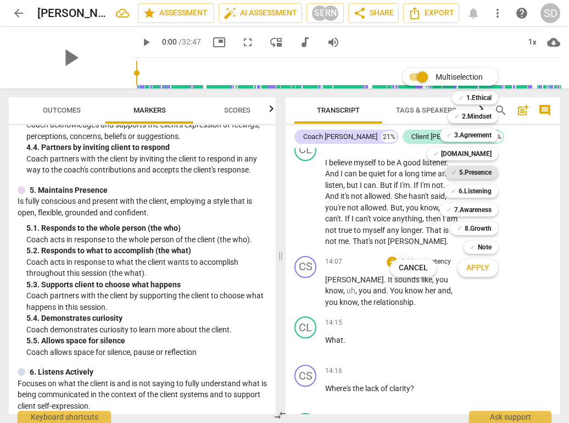
click at [465, 175] on b "5.Presence" at bounding box center [475, 172] width 32 height 13
click at [477, 265] on span "Apply" at bounding box center [478, 268] width 23 height 11
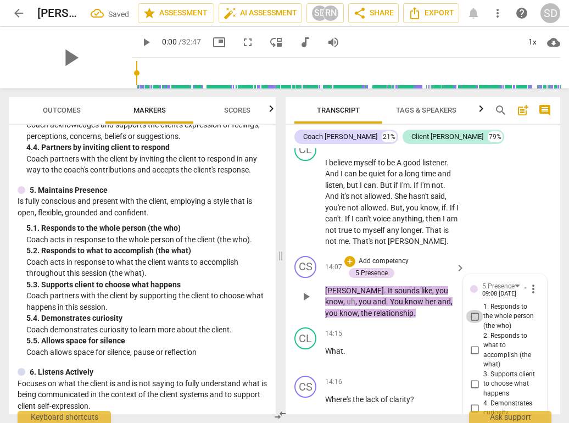
click at [473, 310] on input "1. Responds to the whole person (the who)" at bounding box center [475, 316] width 18 height 13
checkbox input "true"
click at [281, 202] on span at bounding box center [281, 255] width 7 height 335
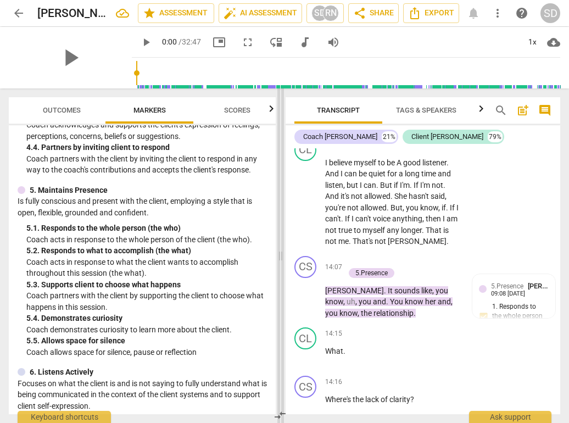
scroll to position [0, 0]
click at [351, 256] on div "+" at bounding box center [350, 261] width 11 height 11
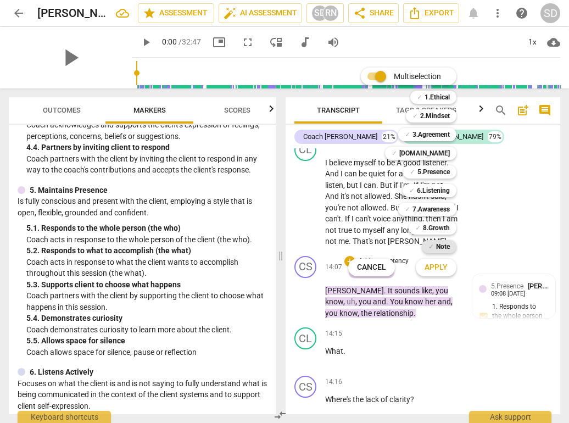
click at [435, 246] on div "✓ Note" at bounding box center [439, 246] width 35 height 13
click at [439, 265] on span "Apply" at bounding box center [436, 267] width 23 height 11
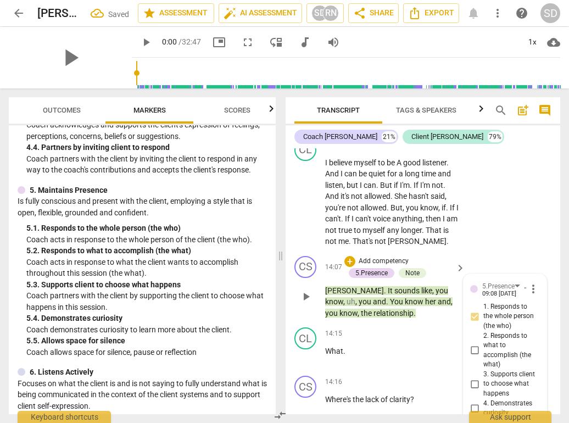
type textarea "N"
type textarea "No"
type textarea "Not"
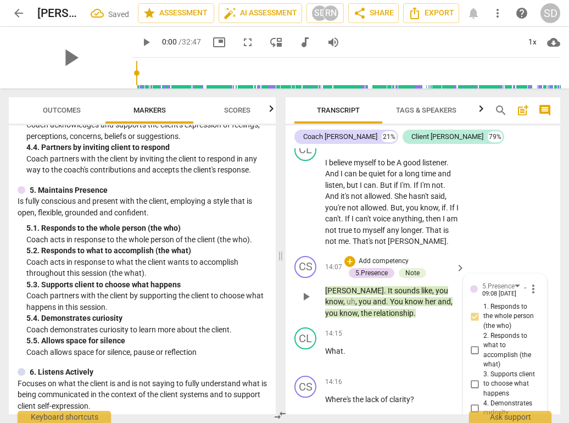
type textarea "Not"
type textarea "Not s"
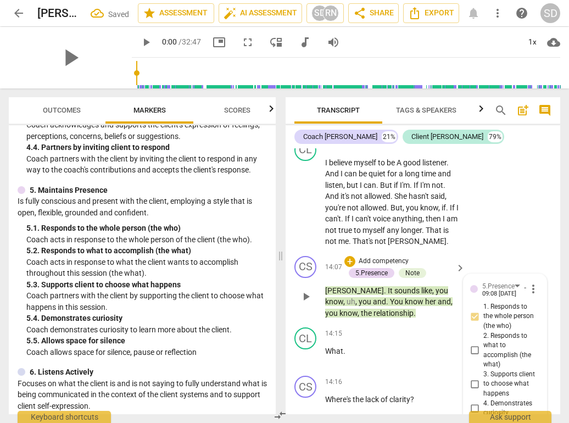
type textarea "Not su"
type textarea "Not sur"
type textarea "Not sure"
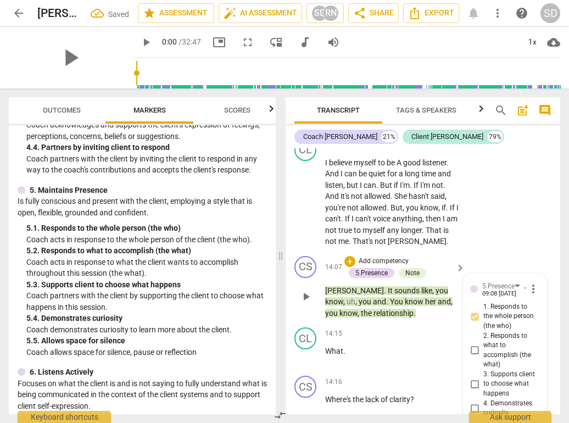
type textarea "Not sure"
type textarea "Not sure o"
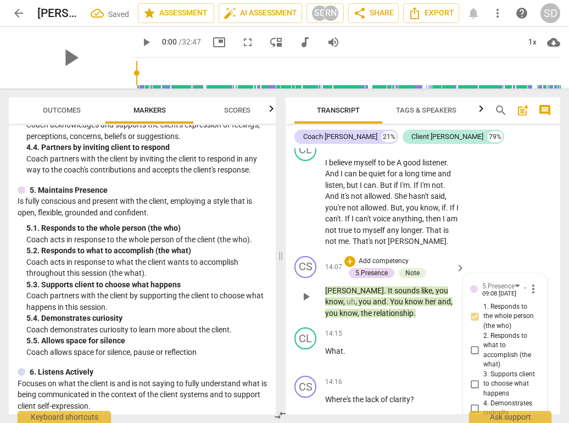
type textarea "Not sure on"
type textarea "Not sure on t"
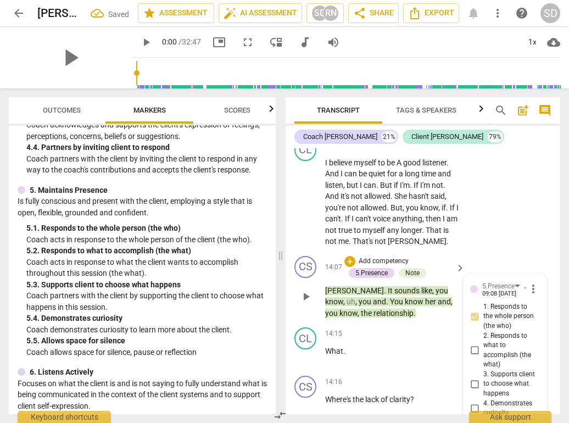
type textarea "Not sure on t"
type textarea "Not sure on th"
type textarea "Not sure on thi"
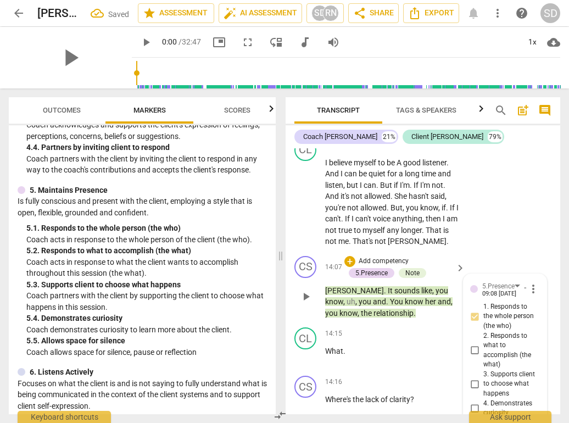
type textarea "Not sure on this"
type textarea "Not sure on this o"
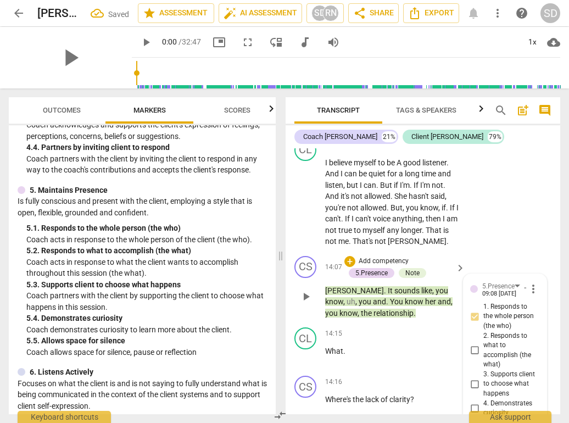
type textarea "Not sure on this o"
type textarea "Not sure on this on"
type textarea "Not sure on this one"
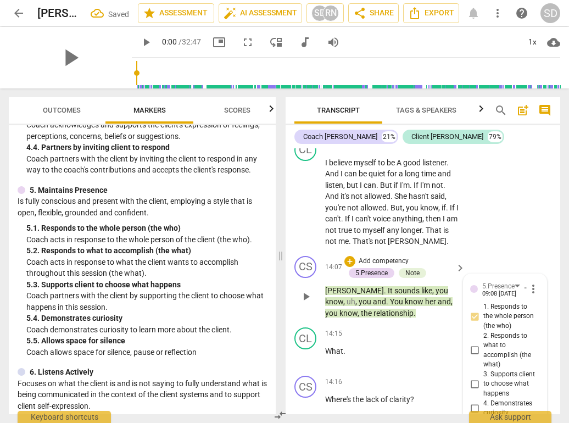
type textarea "Not sure on this one"
type textarea "Not sure on this one -"
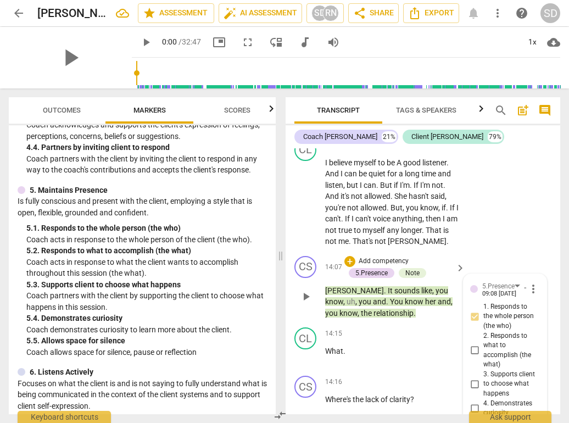
type textarea "Not sure on this one -"
type textarea "Not sure on this one - c"
type textarea "Not sure on this one - co"
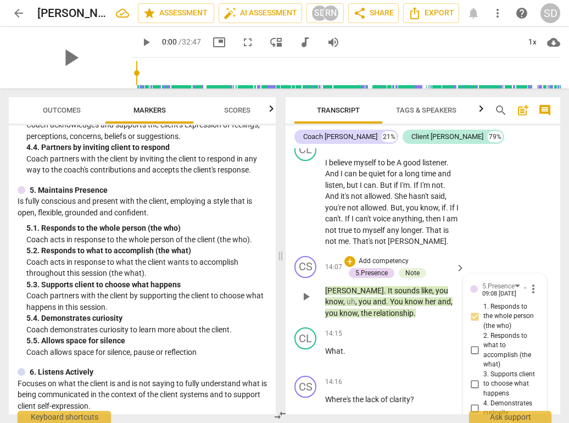
type textarea "Not sure on this one - co"
type textarea "Not sure on this one - cou"
type textarea "Not sure on this one - coul"
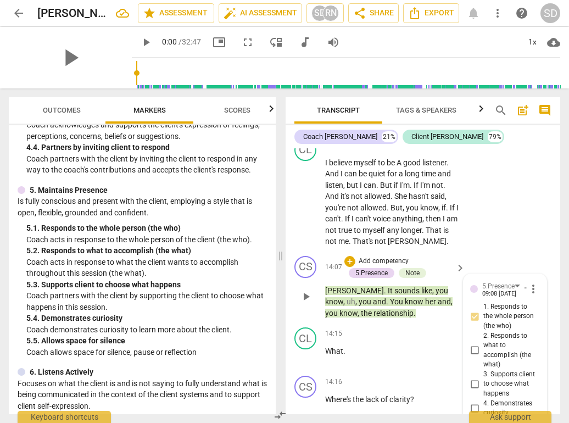
type textarea "Not sure on this one - coul"
type textarea "Not sure on this one - could"
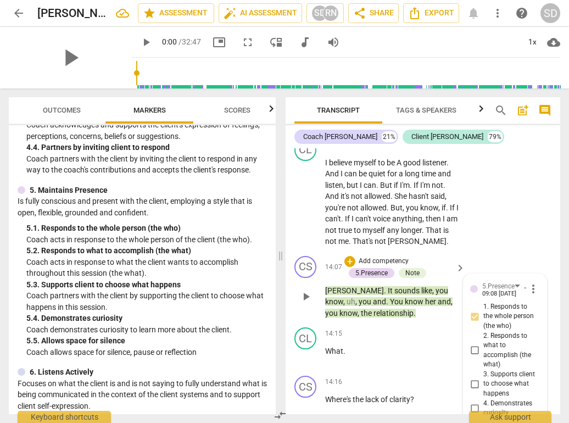
type textarea "Not sure on this one - could b"
type textarea "Not sure on this one - could be"
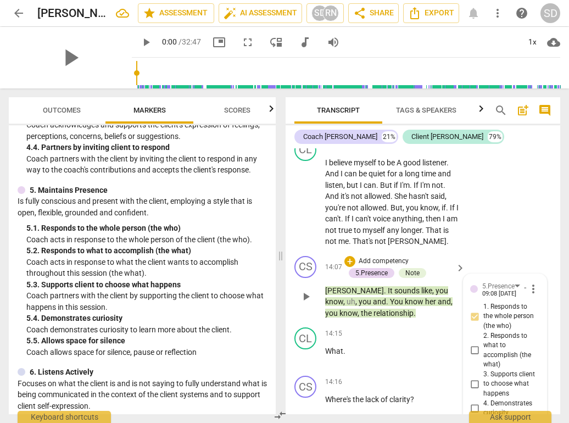
type textarea "Not sure on this one - could be"
type textarea "Not sure on this one - could b"
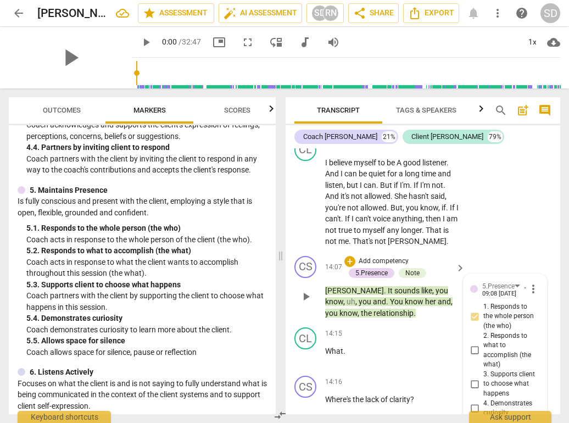
type textarea "Not sure on this one - could"
type textarea "Not sure on this one - coul"
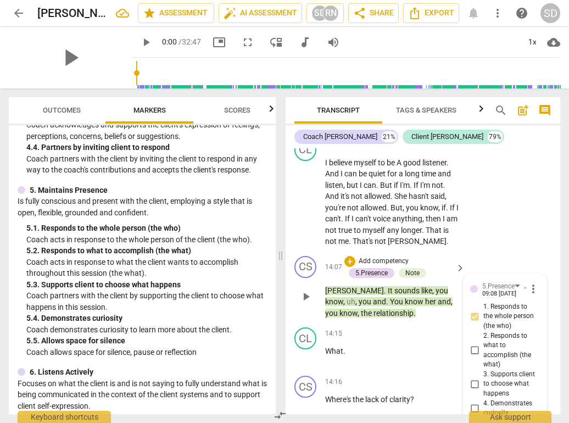
type textarea "Not sure on this one - coul"
type textarea "Not sure on this one - cou"
type textarea "Not sure on this one - co"
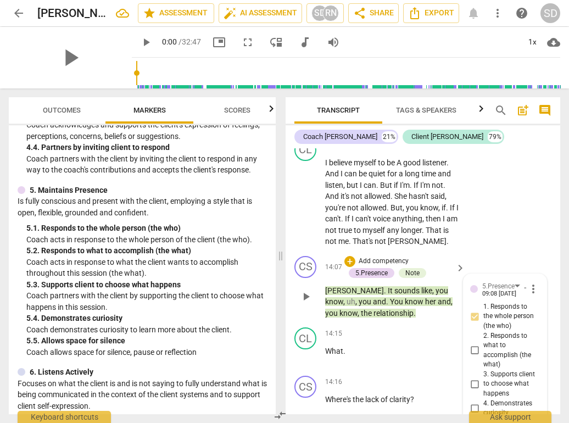
type textarea "Not sure on this one - c"
type textarea "Not sure on this one -"
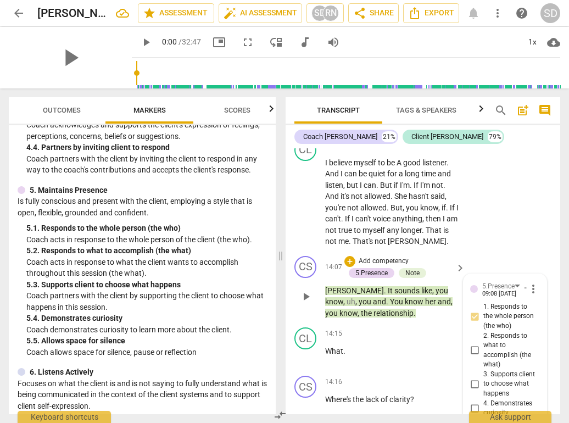
type textarea "Not sure on this one -"
type textarea "Not sure on this one"
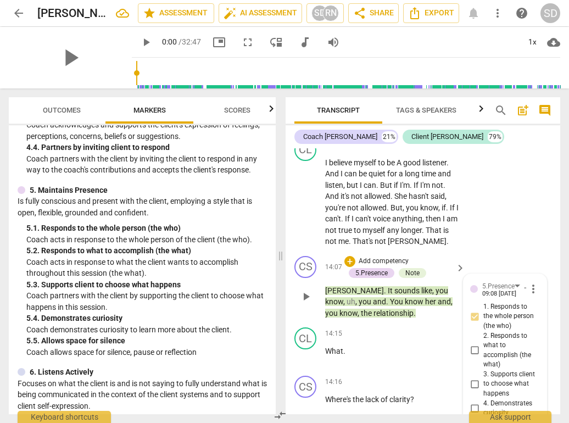
type textarea "Not sure on this one"
type textarea "Not sure on this one,"
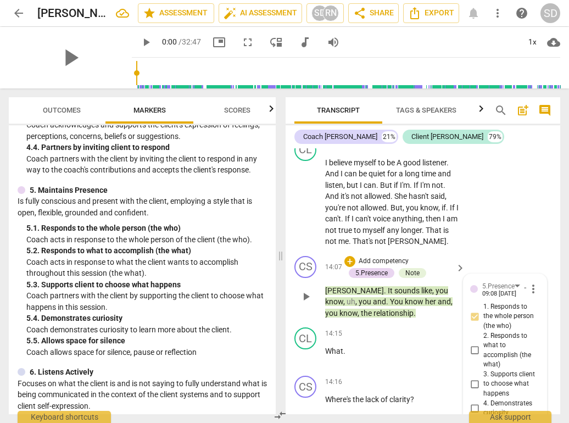
type textarea "Not sure on this one, c"
type textarea "Not sure on this one, co"
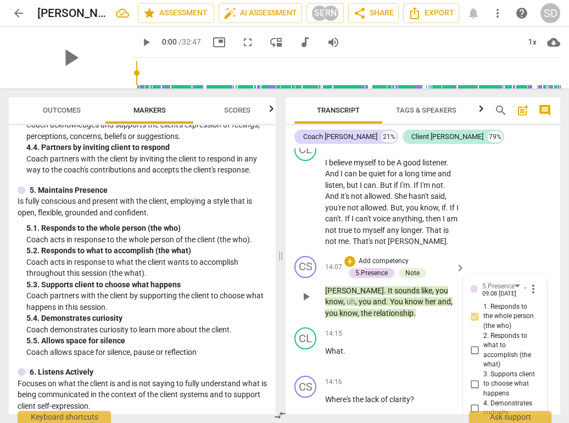
type textarea "Not sure on this one, cou"
type textarea "Not sure on this one, coul"
type textarea "Not sure on this one, could"
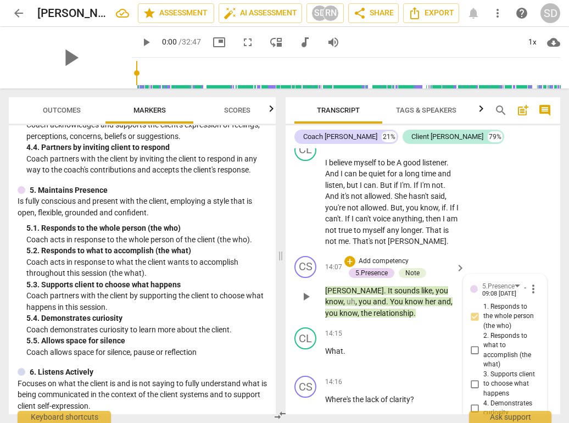
type textarea "Not sure on this one, could"
type textarea "Not sure on this one, could b"
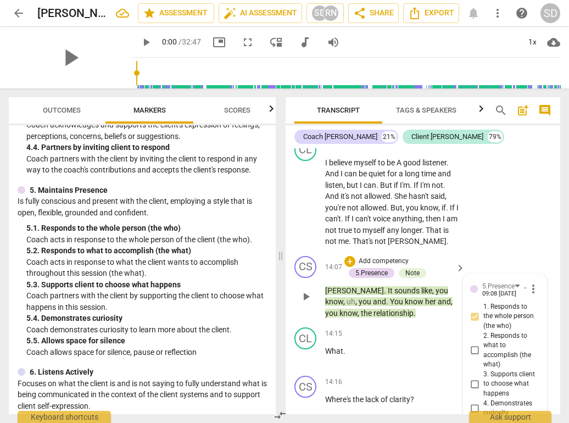
type textarea "Not sure on this one, could be"
type textarea "Not sure on this one, could be l"
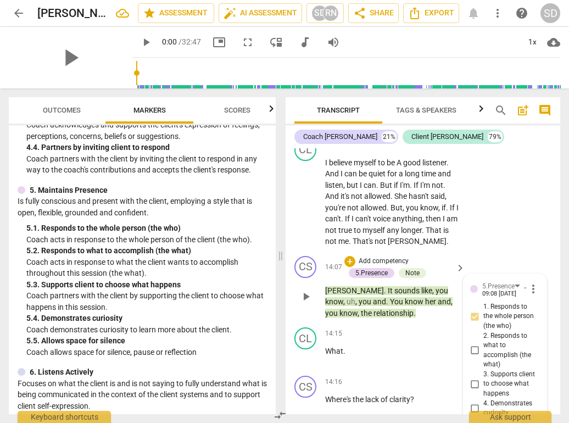
type textarea "Not sure on this one, could be l"
type textarea "Not sure on this one, could be le"
type textarea "Not sure on this one, could be lea"
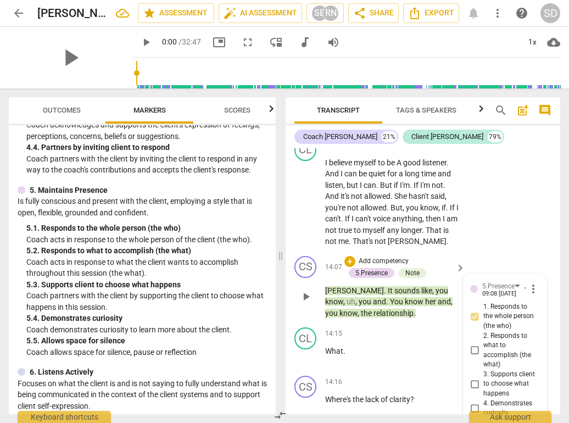
type textarea "Not sure on this one, could be lead"
type textarea "Not sure on this one, could be leadi"
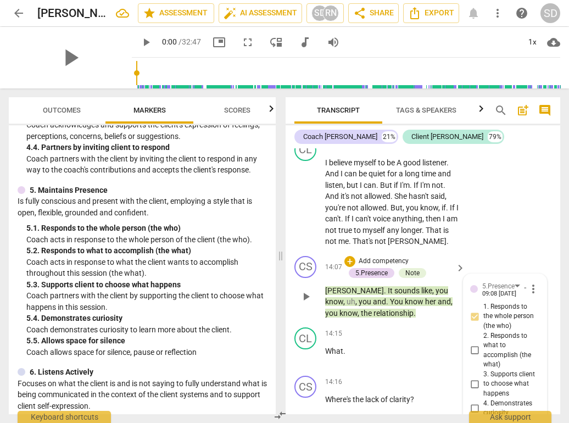
type textarea "Not sure on this one, could be leadin"
type textarea "Not sure on this one, could be leading"
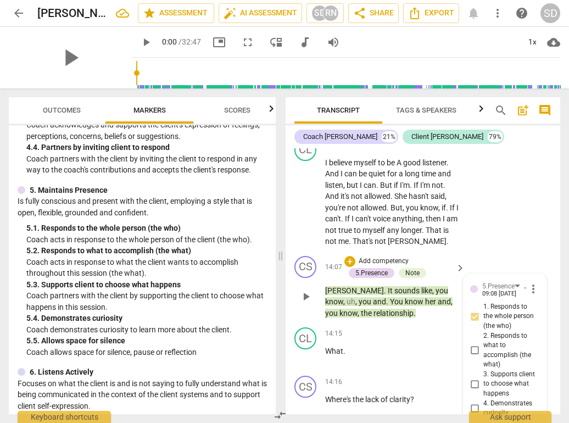
type textarea "Not sure on this one, could be leading"
type textarea "Not sure on this one, could be leading."
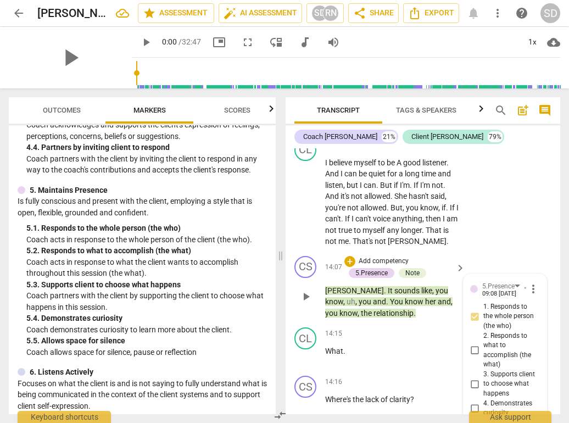
type textarea "Not sure on this one, could be leading.."
type textarea "Not sure on this one, could be leading..."
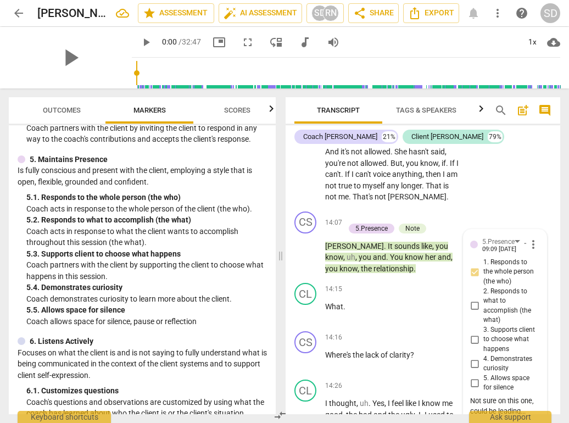
scroll to position [569, 0]
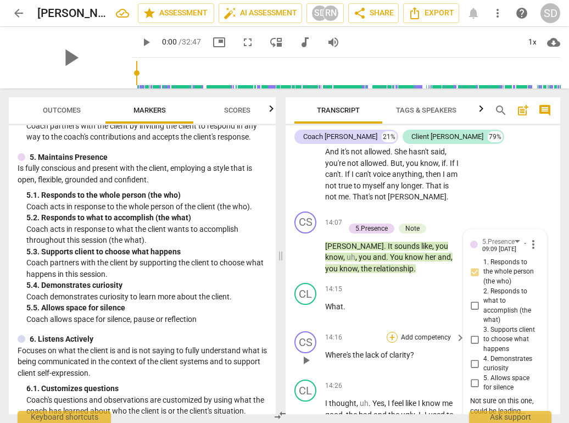
click at [392, 332] on div "+" at bounding box center [392, 337] width 11 height 11
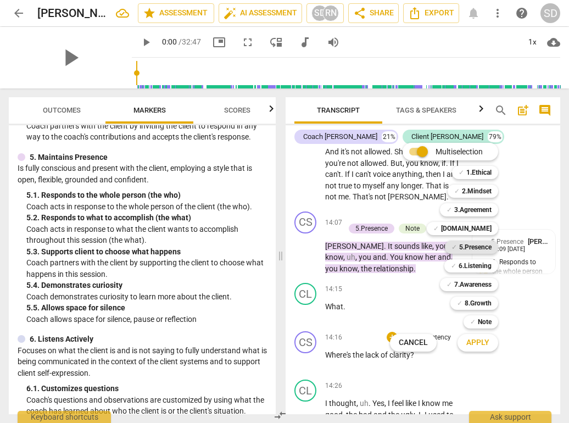
click at [466, 246] on b "5.Presence" at bounding box center [475, 247] width 32 height 13
click at [473, 345] on span "Apply" at bounding box center [478, 342] width 23 height 11
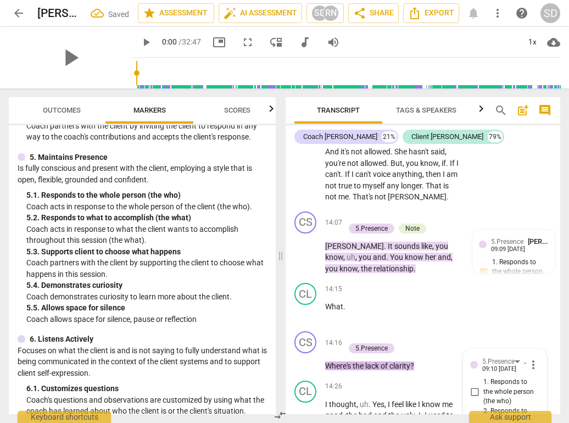
scroll to position [4460, 0]
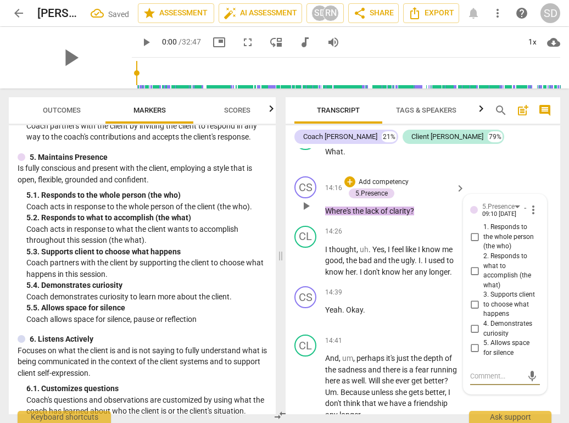
click at [472, 264] on input "2. Responds to what to accomplish (the what)" at bounding box center [475, 270] width 18 height 13
checkbox input "true"
click at [281, 211] on span at bounding box center [281, 255] width 7 height 335
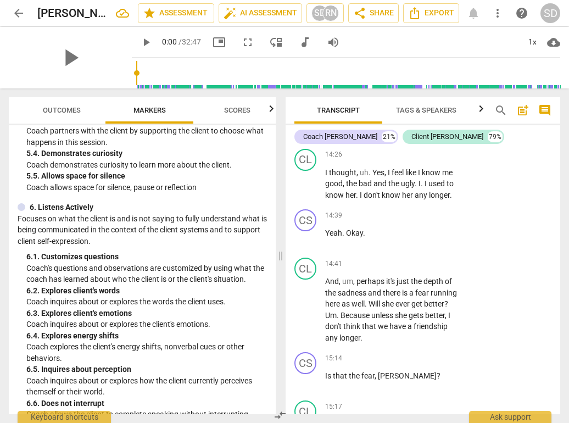
scroll to position [701, 0]
click at [395, 353] on div "+" at bounding box center [392, 358] width 11 height 11
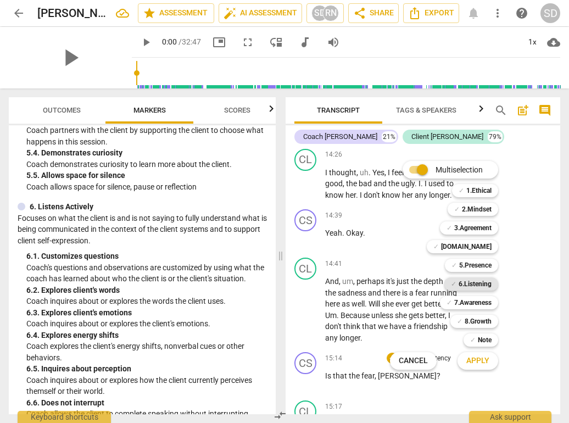
click at [460, 285] on b "6.Listening" at bounding box center [475, 284] width 33 height 13
click at [475, 361] on span "Apply" at bounding box center [478, 361] width 23 height 11
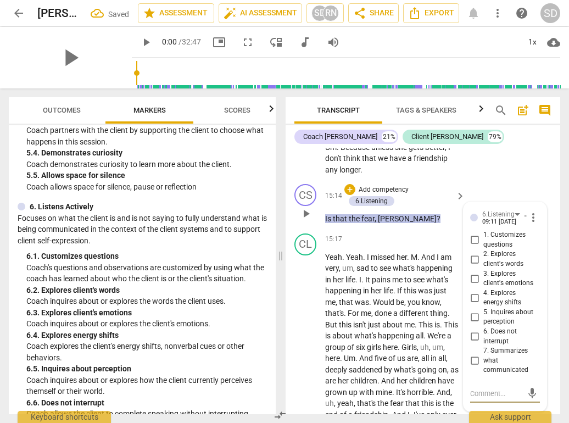
scroll to position [4704, 0]
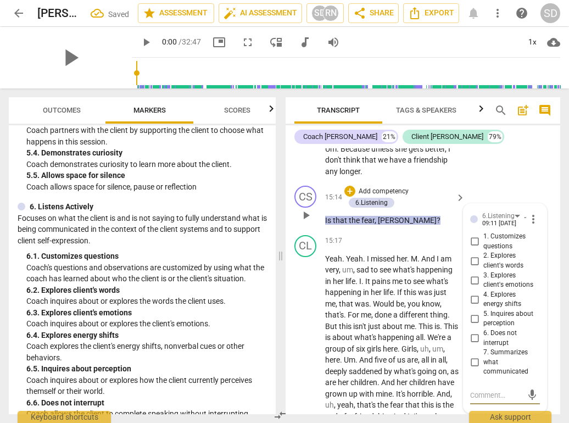
click at [475, 254] on input "2. Explores client's words" at bounding box center [475, 260] width 18 height 13
checkbox input "true"
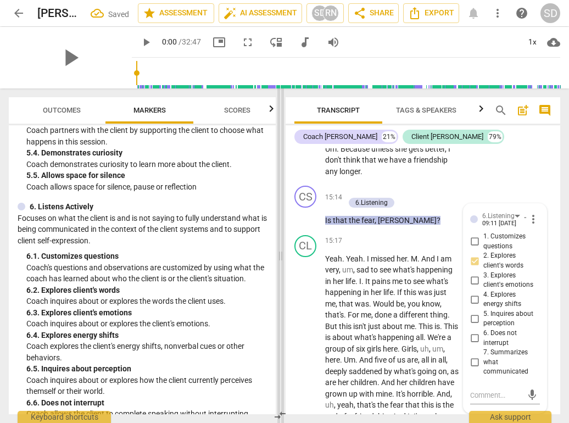
click at [281, 168] on span at bounding box center [281, 255] width 7 height 335
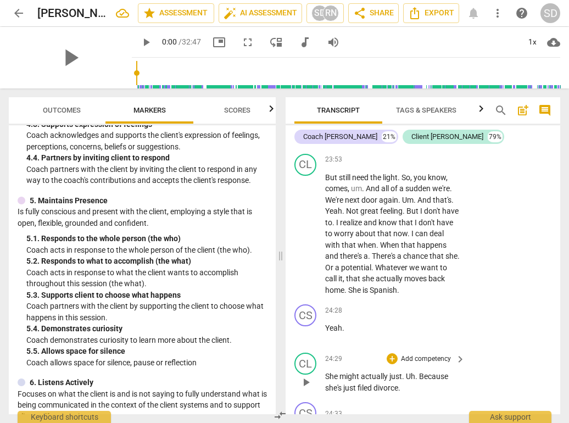
scroll to position [7546, 0]
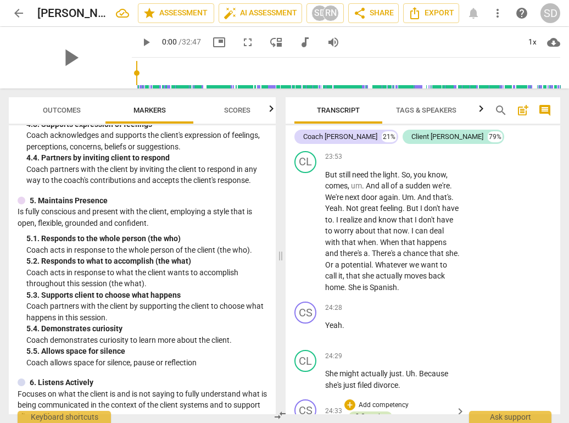
click at [379, 412] on div "8.Growths" at bounding box center [371, 417] width 30 height 10
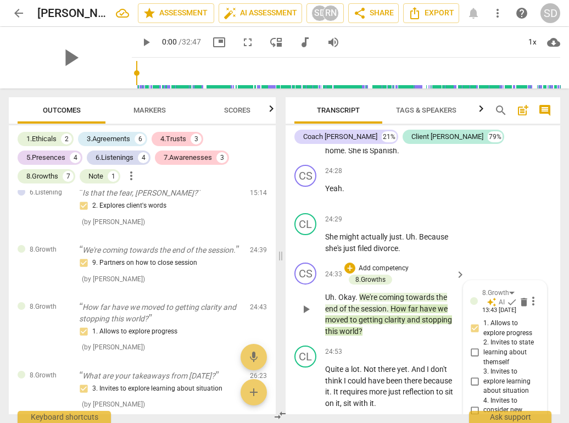
scroll to position [7662, 0]
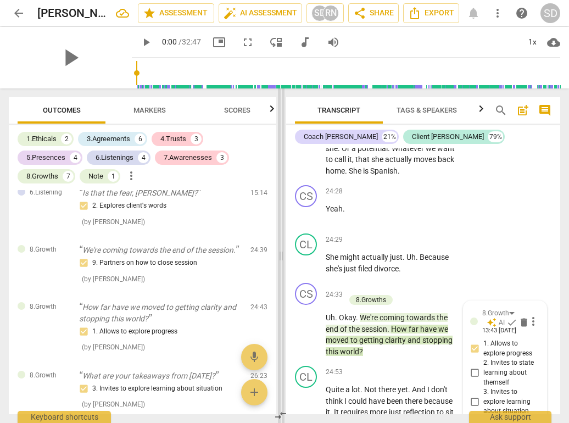
click at [280, 192] on span at bounding box center [281, 255] width 7 height 335
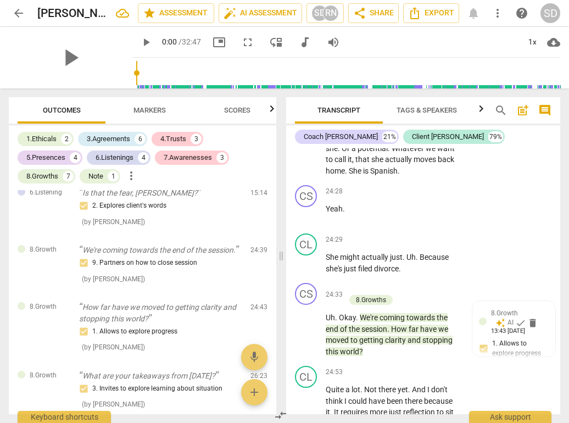
click at [151, 110] on span "Markers" at bounding box center [150, 110] width 32 height 8
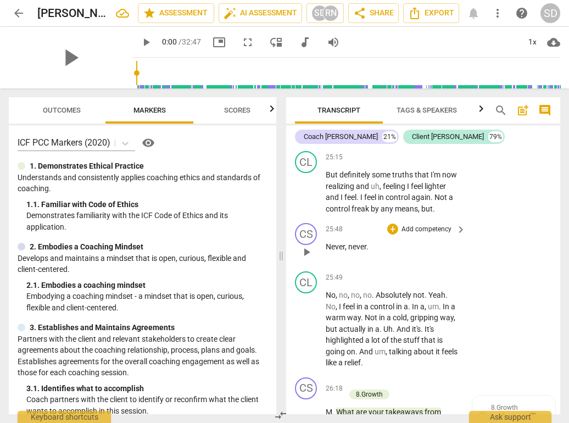
scroll to position [7998, 0]
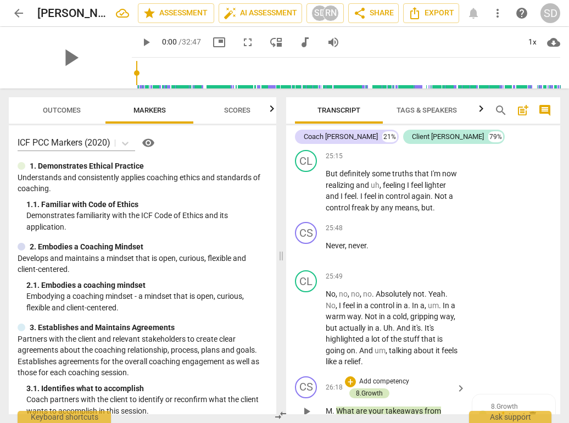
click at [368, 389] on div "8.Growth" at bounding box center [369, 394] width 27 height 10
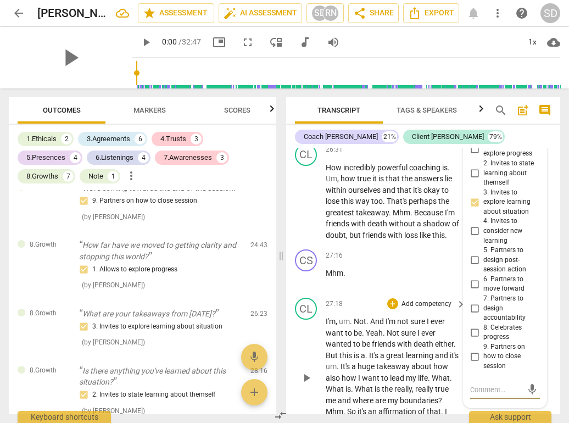
scroll to position [8290, 0]
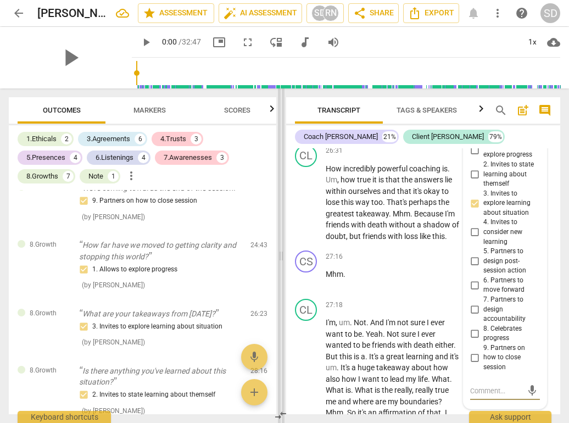
click at [281, 277] on span at bounding box center [281, 255] width 7 height 335
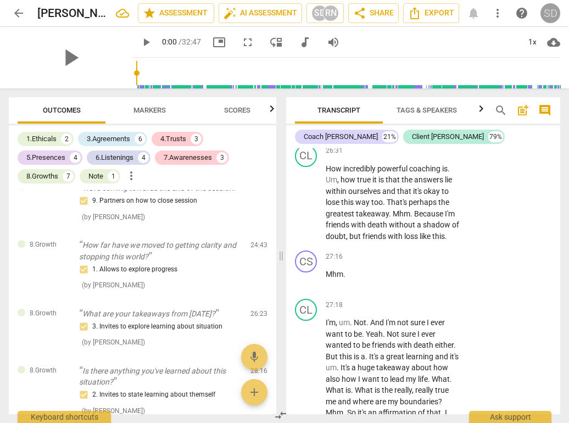
click at [550, 15] on div "SD" at bounding box center [551, 13] width 20 height 20
